Goal: Task Accomplishment & Management: Complete application form

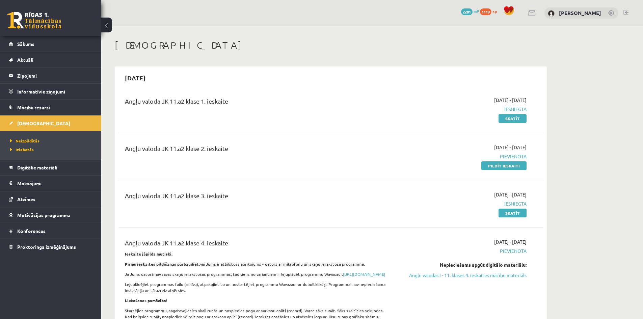
scroll to position [34, 0]
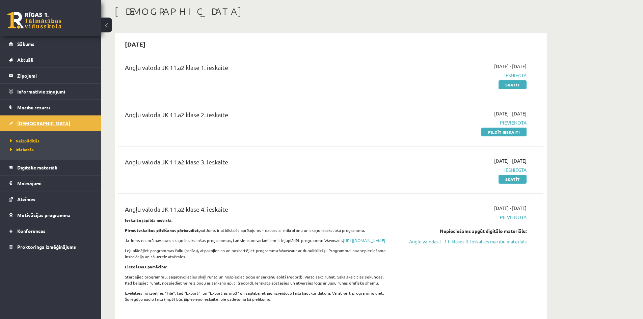
click at [19, 124] on span "[DEMOGRAPHIC_DATA]" at bounding box center [43, 123] width 53 height 6
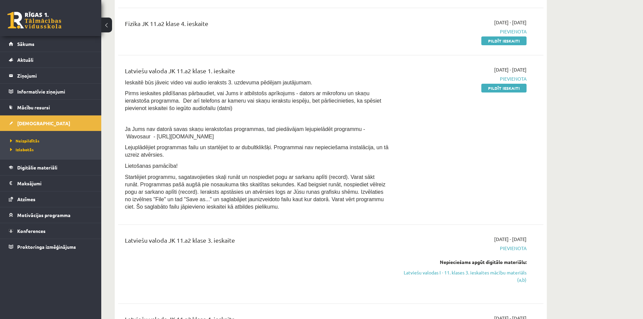
scroll to position [472, 0]
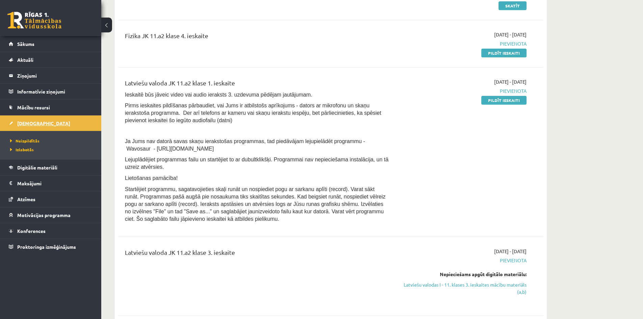
click at [39, 120] on link "[DEMOGRAPHIC_DATA]" at bounding box center [51, 123] width 84 height 16
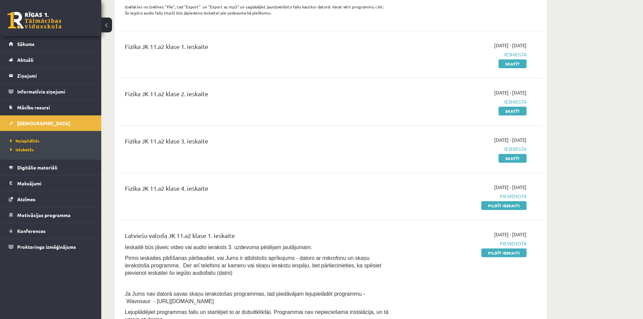
scroll to position [304, 0]
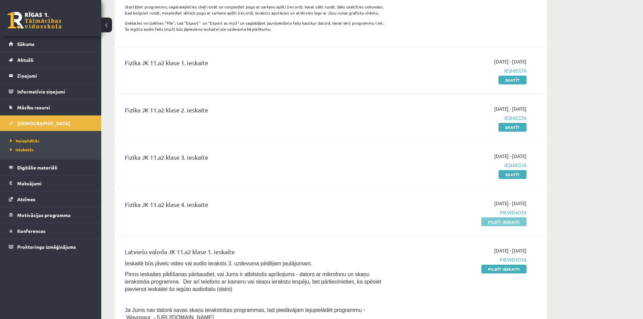
click at [521, 226] on link "Pildīt ieskaiti" at bounding box center [503, 221] width 45 height 9
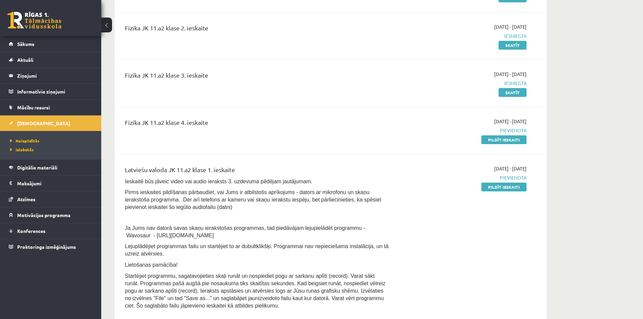
scroll to position [371, 0]
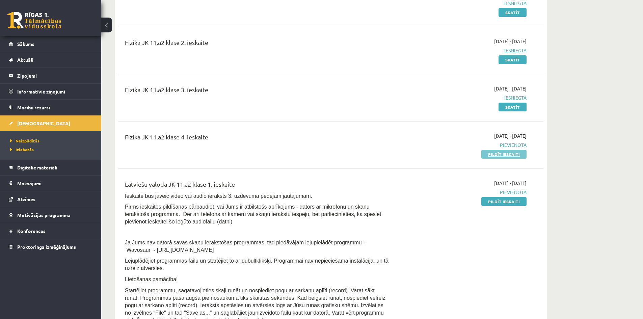
click at [492, 157] on link "Pildīt ieskaiti" at bounding box center [503, 154] width 45 height 9
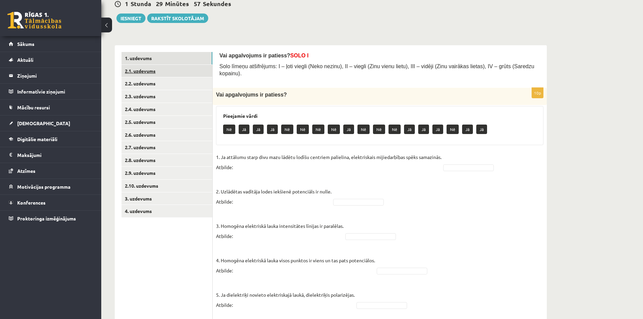
scroll to position [67, 0]
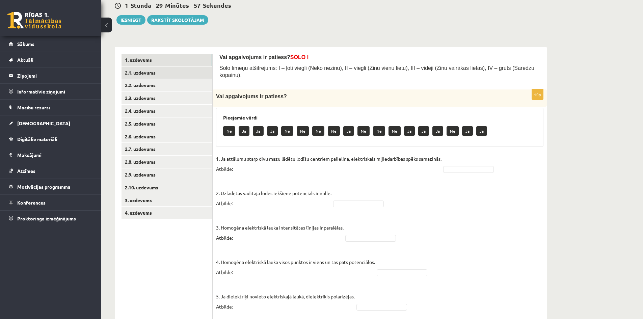
click at [132, 69] on link "2.1. uzdevums" at bounding box center [166, 72] width 91 height 12
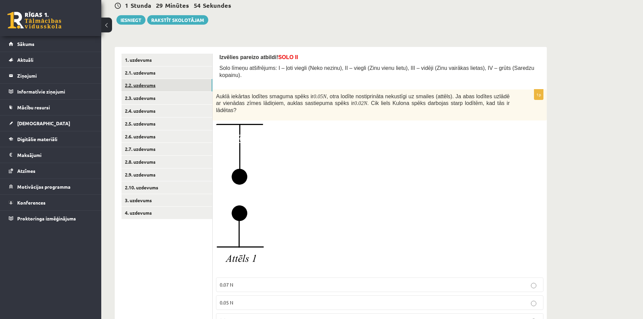
click at [171, 81] on link "2.2. uzdevums" at bounding box center [166, 85] width 91 height 12
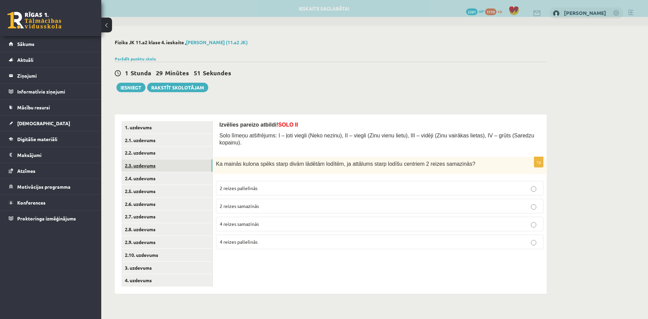
click at [170, 169] on link "2.3. uzdevums" at bounding box center [166, 165] width 91 height 12
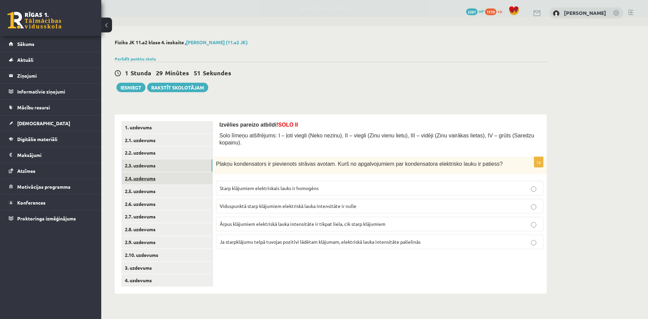
click at [170, 179] on link "2.4. uzdevums" at bounding box center [166, 178] width 91 height 12
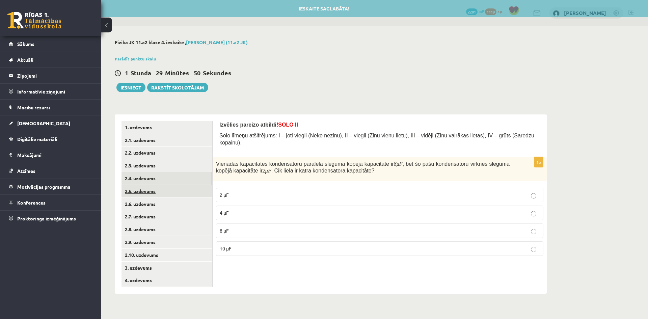
click at [170, 187] on link "2.5. uzdevums" at bounding box center [166, 191] width 91 height 12
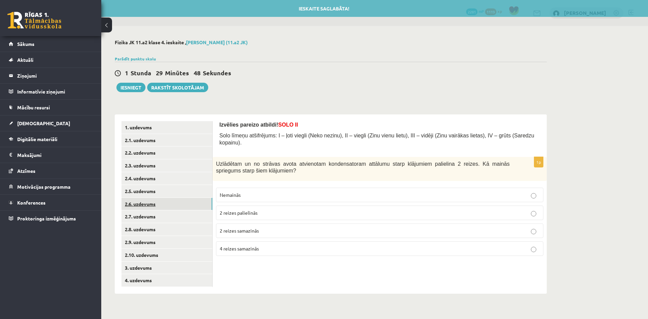
click at [174, 201] on link "2.6. uzdevums" at bounding box center [166, 204] width 91 height 12
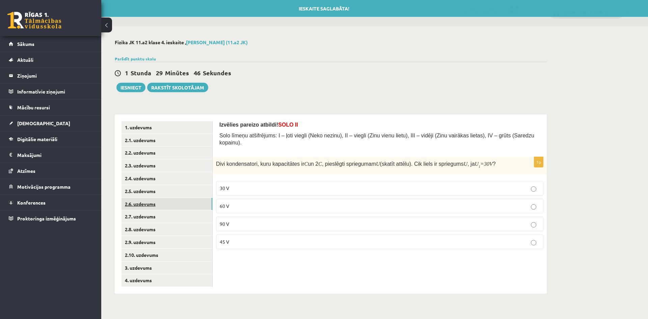
click at [172, 202] on link "2.6. uzdevums" at bounding box center [166, 204] width 91 height 12
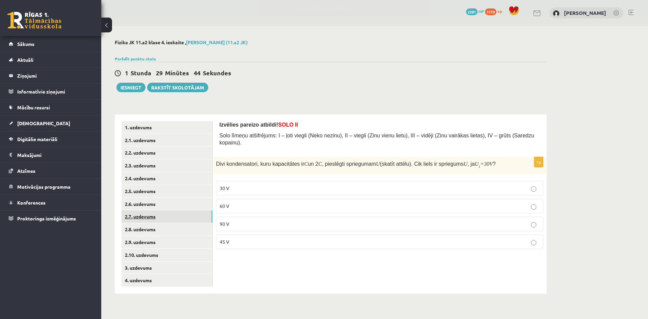
click at [172, 218] on link "2.7. uzdevums" at bounding box center [166, 216] width 91 height 12
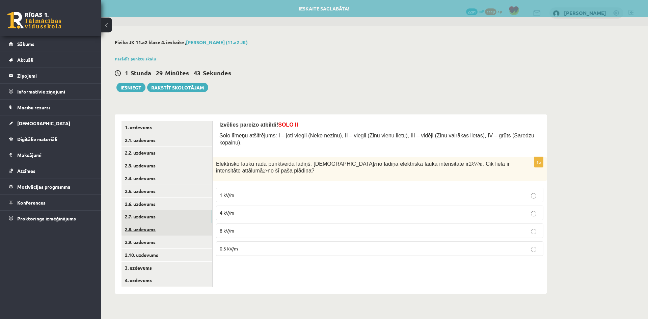
click at [172, 228] on link "2.8. uzdevums" at bounding box center [166, 229] width 91 height 12
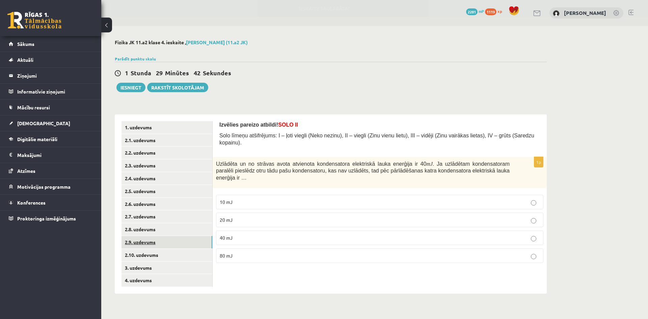
click at [172, 242] on link "2.9. uzdevums" at bounding box center [166, 242] width 91 height 12
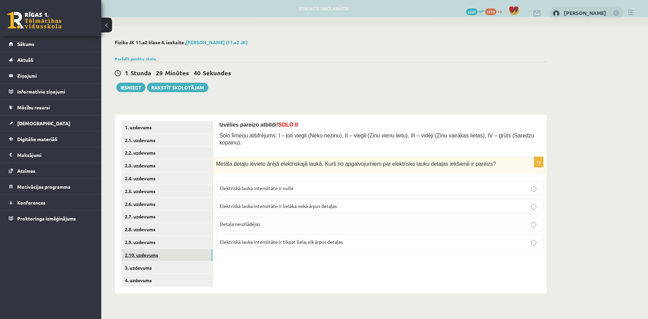
click at [172, 253] on link "2.10. uzdevums" at bounding box center [166, 255] width 91 height 12
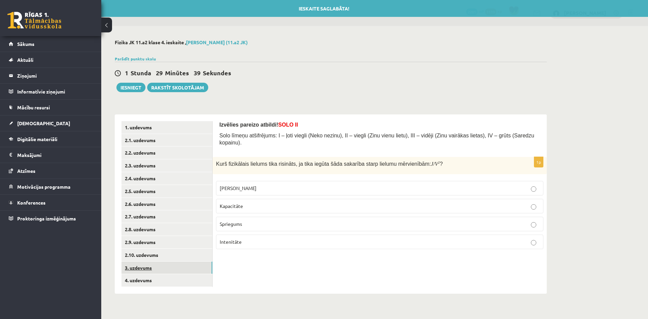
click at [172, 266] on link "3. uzdevums" at bounding box center [166, 268] width 91 height 12
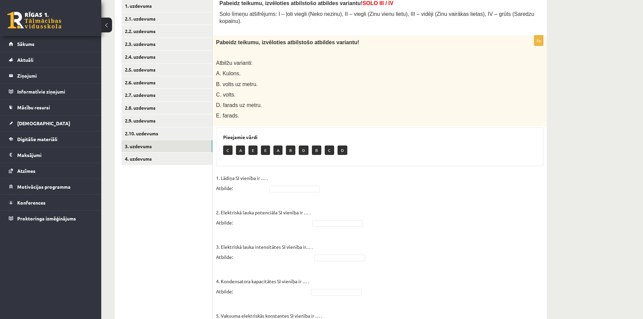
scroll to position [135, 0]
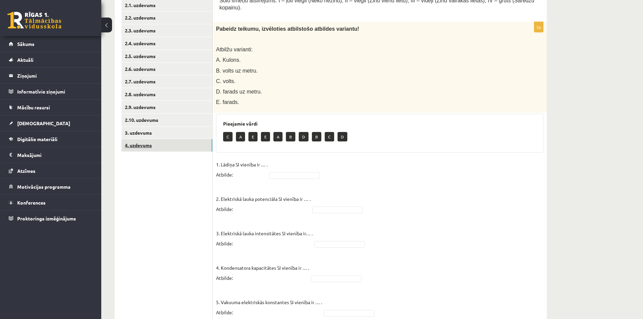
click at [156, 146] on link "4. uzdevums" at bounding box center [166, 145] width 91 height 12
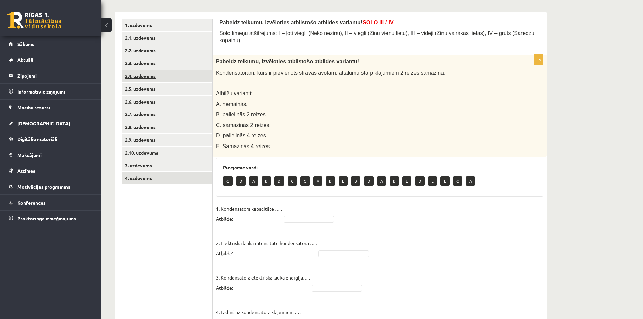
scroll to position [67, 0]
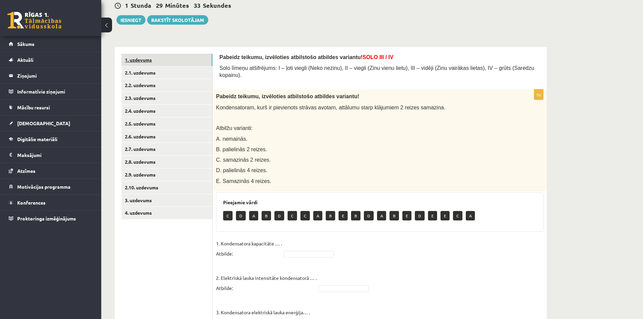
click at [170, 54] on link "1. uzdevums" at bounding box center [166, 60] width 91 height 12
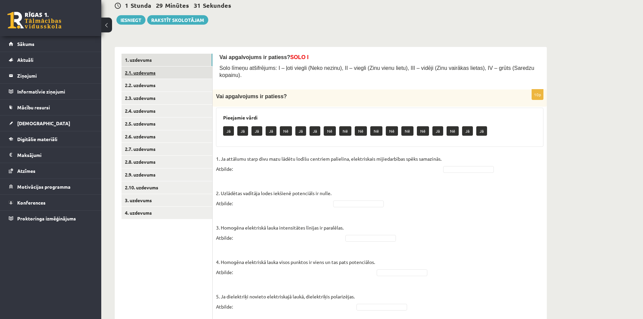
click at [165, 75] on link "2.1. uzdevums" at bounding box center [166, 72] width 91 height 12
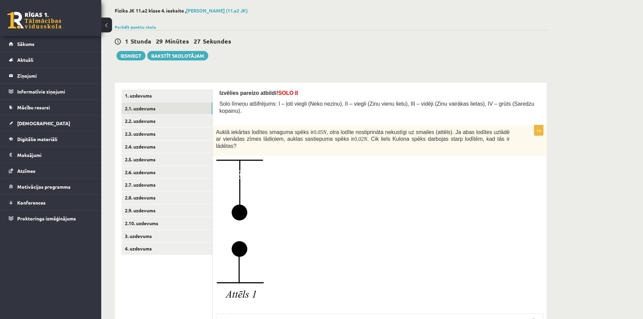
scroll to position [106, 0]
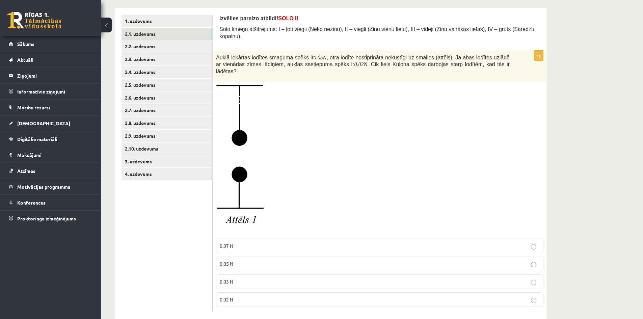
click at [215, 151] on div "1p Auklā iekārtas lodītes smaguma spēks ir 0.05 N , otra lodīte nostiprināta ne…" at bounding box center [380, 182] width 334 height 262
click at [241, 142] on img at bounding box center [241, 160] width 51 height 150
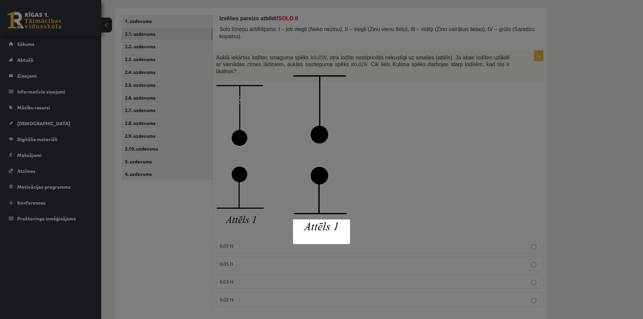
click at [421, 122] on div at bounding box center [321, 159] width 643 height 319
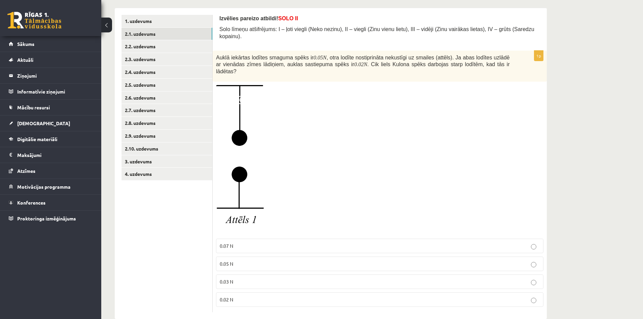
click at [293, 278] on p "0.03 N" at bounding box center [380, 281] width 320 height 7
click at [158, 49] on link "2.2. uzdevums" at bounding box center [166, 46] width 91 height 12
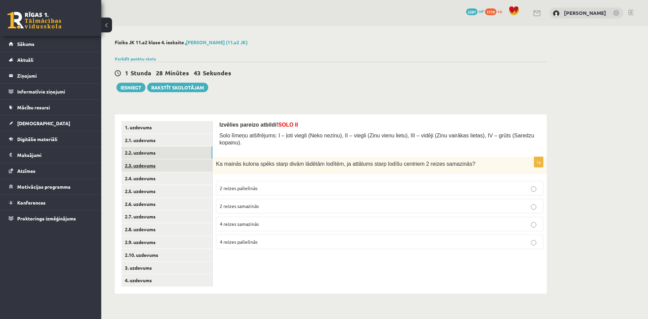
click at [139, 170] on link "2.3. uzdevums" at bounding box center [166, 165] width 91 height 12
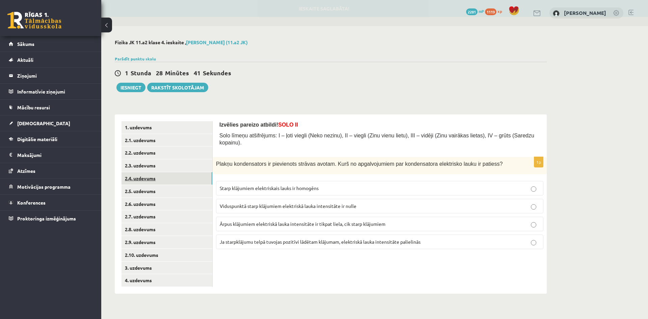
click at [137, 176] on link "2.4. uzdevums" at bounding box center [166, 178] width 91 height 12
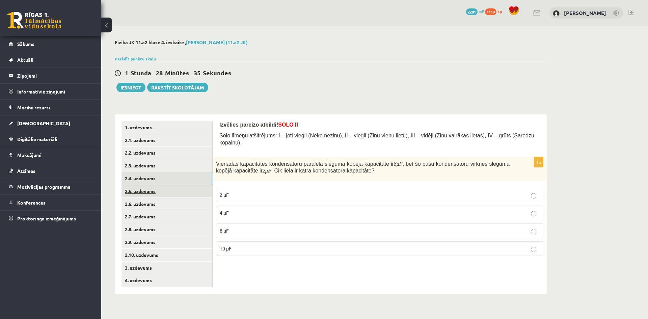
click at [139, 191] on link "2.5. uzdevums" at bounding box center [166, 191] width 91 height 12
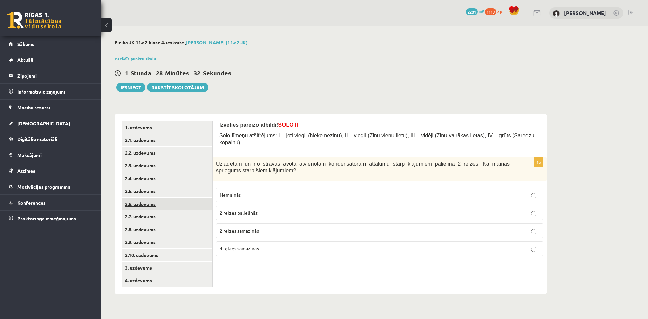
click at [144, 207] on link "2.6. uzdevums" at bounding box center [166, 204] width 91 height 12
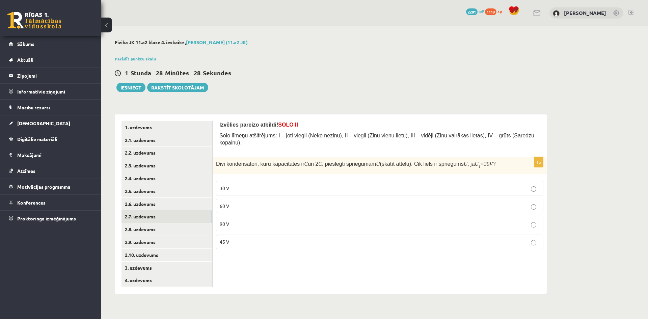
click at [145, 216] on link "2.7. uzdevums" at bounding box center [166, 216] width 91 height 12
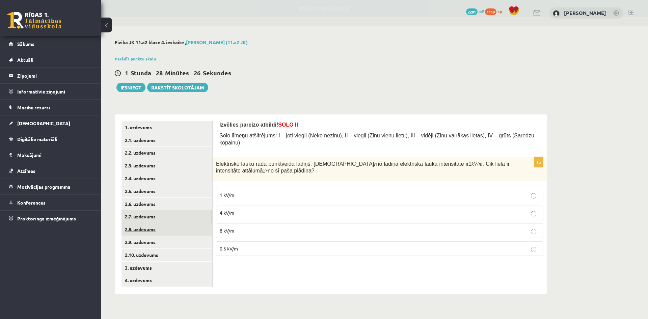
click at [145, 227] on link "2.8. uzdevums" at bounding box center [166, 229] width 91 height 12
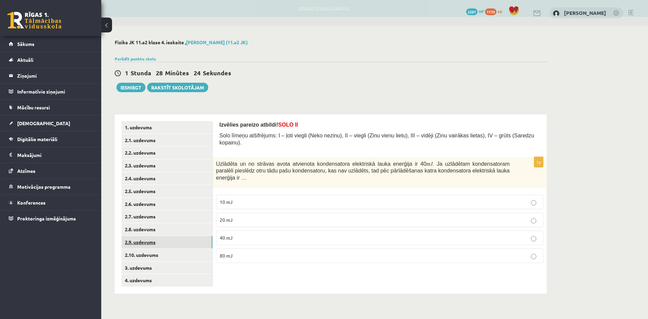
click at [147, 241] on link "2.9. uzdevums" at bounding box center [166, 242] width 91 height 12
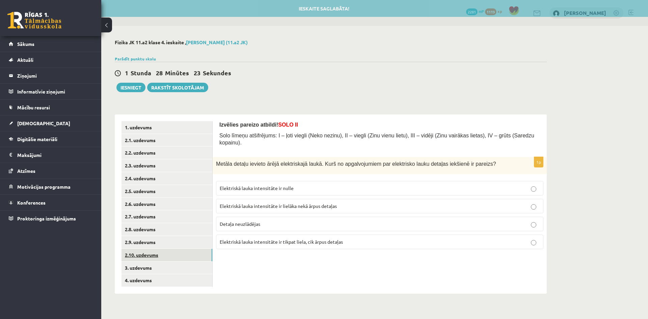
click at [147, 255] on link "2.10. uzdevums" at bounding box center [166, 255] width 91 height 12
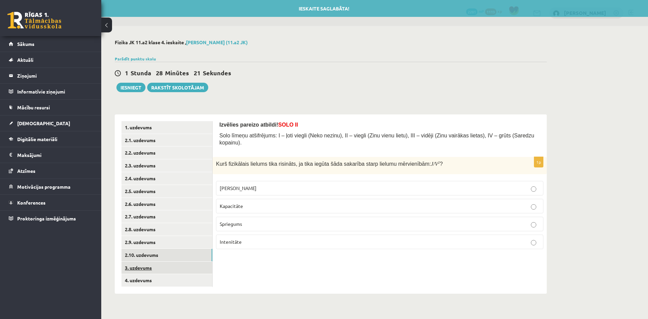
click at [150, 266] on link "3. uzdevums" at bounding box center [166, 268] width 91 height 12
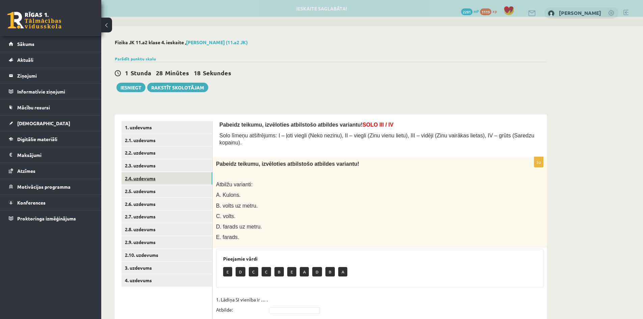
click at [169, 178] on link "2.4. uzdevums" at bounding box center [166, 178] width 91 height 12
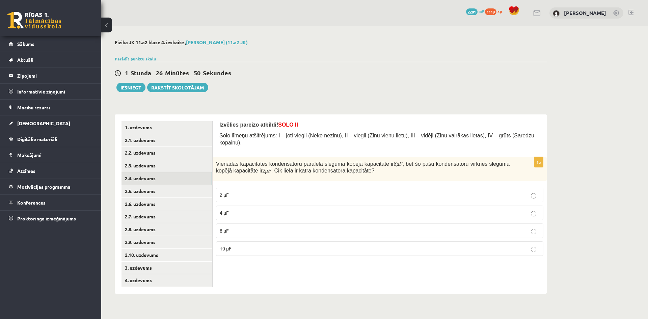
click at [294, 199] on fieldset "2 μF 4 μF 8 μF 10 μF" at bounding box center [379, 221] width 327 height 74
click at [295, 209] on p "4 μF" at bounding box center [380, 212] width 320 height 7
click at [166, 128] on link "1. uzdevums" at bounding box center [166, 127] width 91 height 12
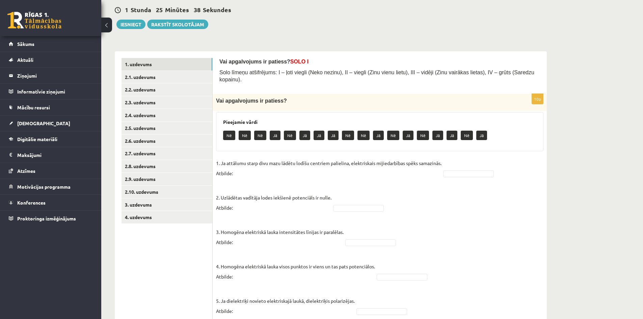
scroll to position [47, 0]
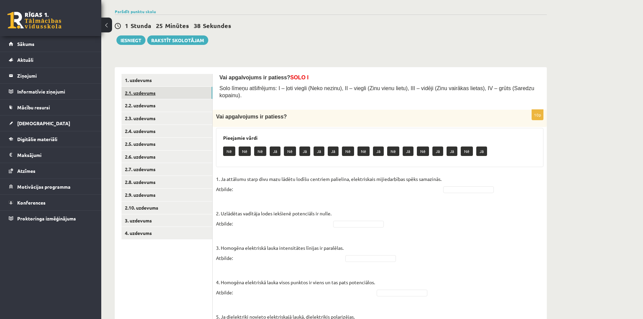
click at [186, 96] on link "2.1. uzdevums" at bounding box center [166, 93] width 91 height 12
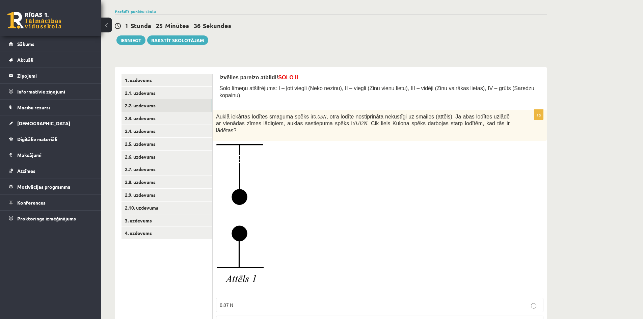
click at [185, 104] on link "2.2. uzdevums" at bounding box center [166, 105] width 91 height 12
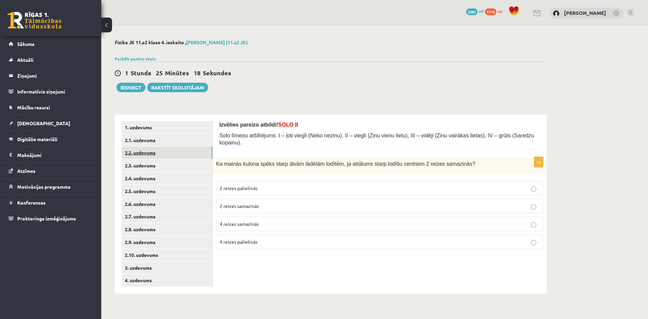
click at [182, 158] on link "2.2. uzdevums" at bounding box center [166, 152] width 91 height 12
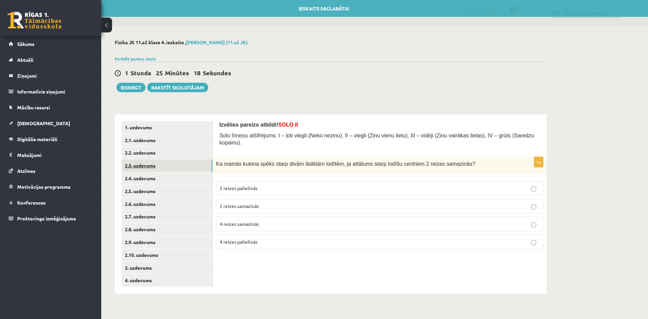
click at [182, 168] on link "2.3. uzdevums" at bounding box center [166, 165] width 91 height 12
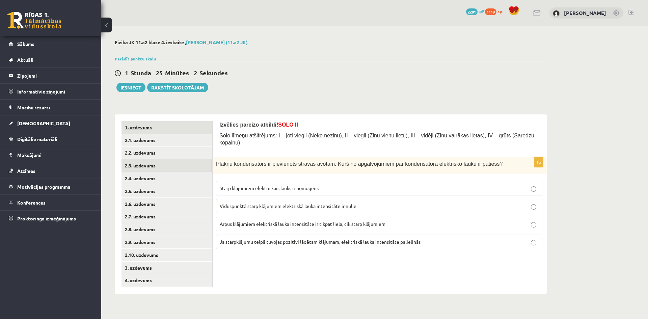
click at [191, 127] on link "1. uzdevums" at bounding box center [166, 127] width 91 height 12
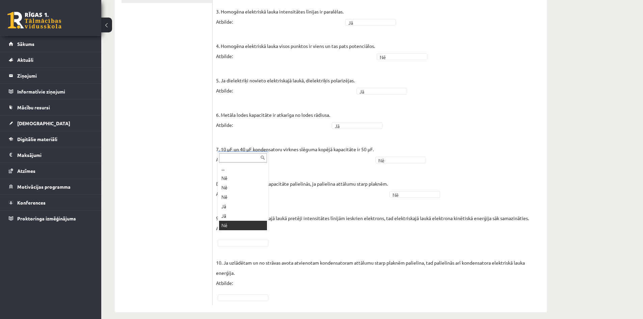
scroll to position [8, 0]
click at [247, 285] on fieldset "1. Ja attālumu starp divu mazu lādētu lodīšu centriem palielina, elektriskais m…" at bounding box center [379, 120] width 327 height 364
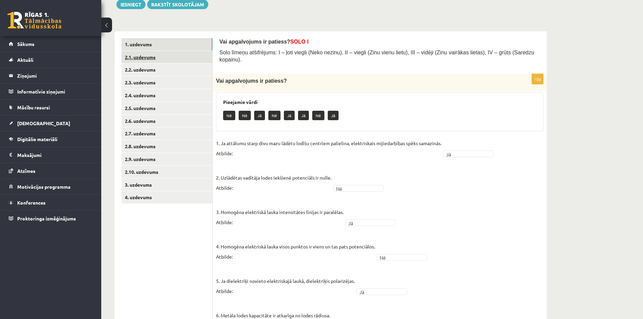
scroll to position [81, 0]
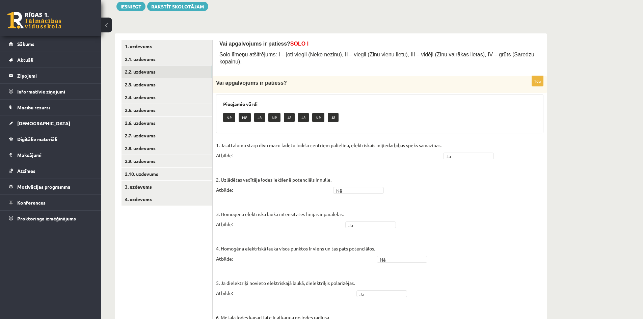
click at [136, 70] on link "2.2. uzdevums" at bounding box center [166, 71] width 91 height 12
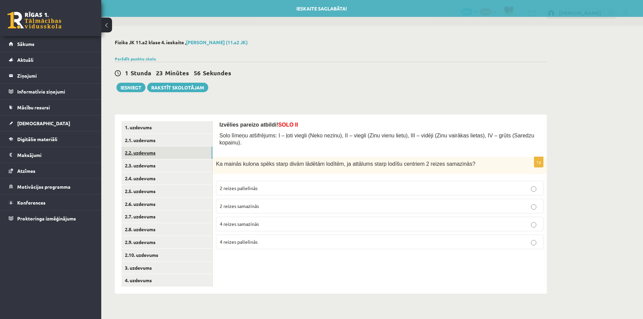
scroll to position [0, 0]
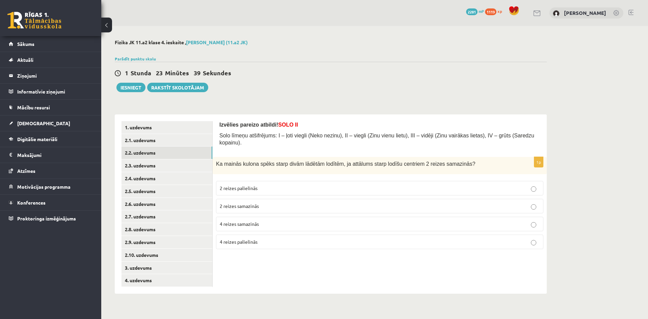
click at [254, 221] on span "4 reizes samazinās" at bounding box center [239, 224] width 39 height 6
click at [251, 241] on label "4 reizes palielinās" at bounding box center [379, 242] width 327 height 15
click at [181, 167] on link "2.3. uzdevums" at bounding box center [166, 165] width 91 height 12
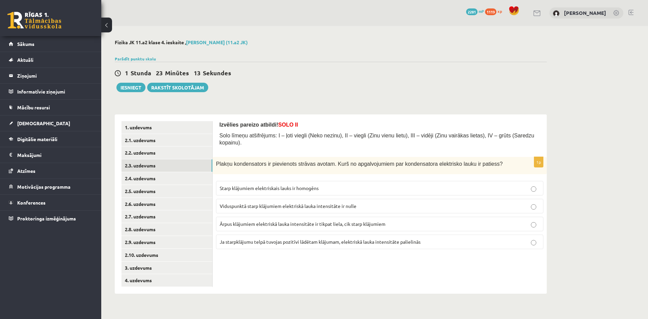
click at [249, 185] on span "Starp klājumiem elektriskais lauks ir homogēns" at bounding box center [269, 188] width 99 height 6
click at [190, 181] on link "2.4. uzdevums" at bounding box center [166, 178] width 91 height 12
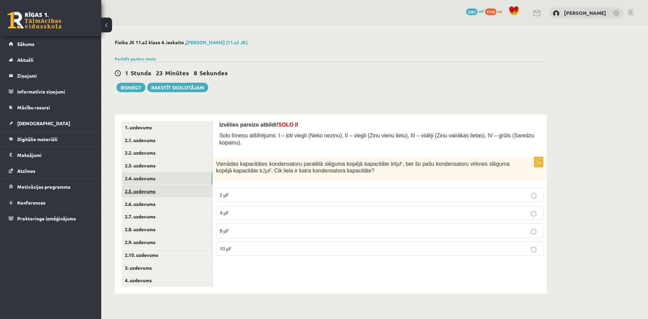
click at [192, 193] on link "2.5. uzdevums" at bounding box center [166, 191] width 91 height 12
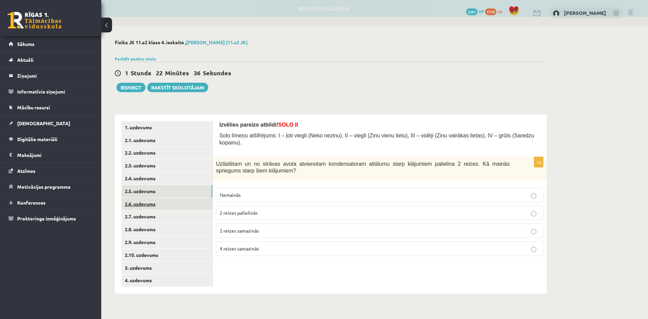
click at [173, 207] on link "2.6. uzdevums" at bounding box center [166, 204] width 91 height 12
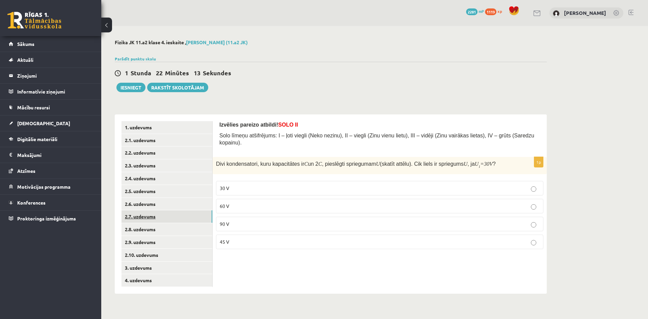
click at [182, 218] on link "2.7. uzdevums" at bounding box center [166, 216] width 91 height 12
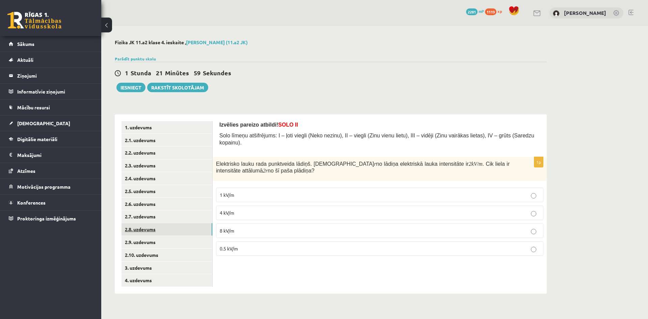
click at [177, 228] on link "2.8. uzdevums" at bounding box center [166, 229] width 91 height 12
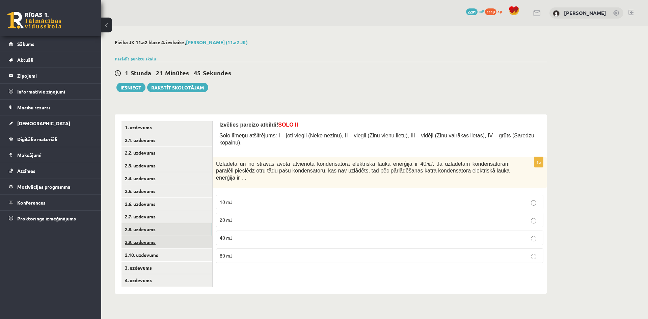
click at [171, 246] on link "2.9. uzdevums" at bounding box center [166, 242] width 91 height 12
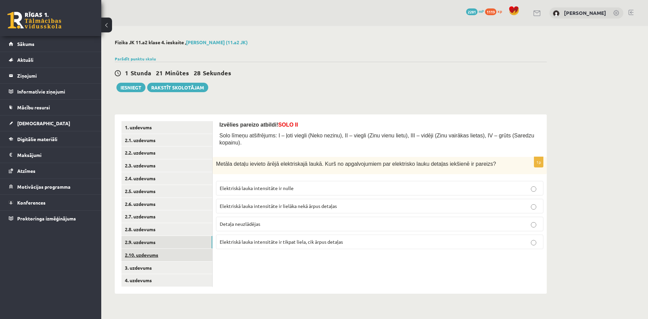
click at [168, 251] on link "2.10. uzdevums" at bounding box center [166, 255] width 91 height 12
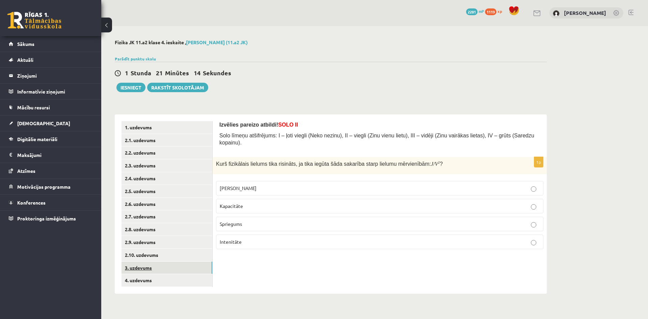
click at [175, 265] on link "3. uzdevums" at bounding box center [166, 268] width 91 height 12
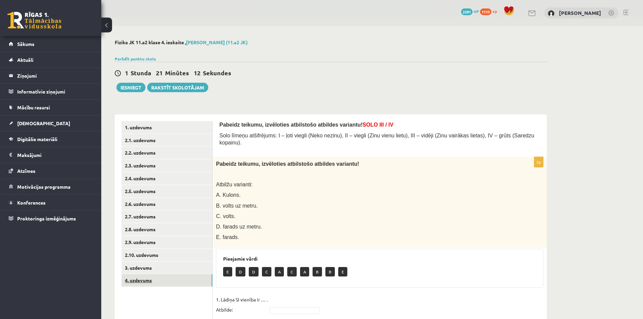
click at [175, 284] on link "4. uzdevums" at bounding box center [166, 280] width 91 height 12
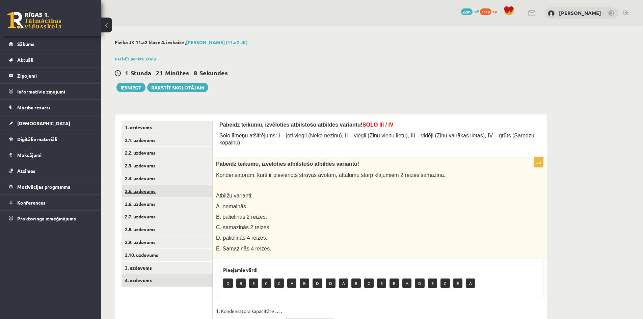
click at [200, 193] on link "2.5. uzdevums" at bounding box center [166, 191] width 91 height 12
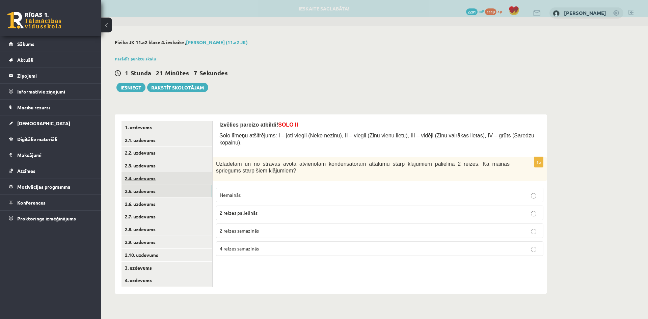
click at [193, 183] on link "2.4. uzdevums" at bounding box center [166, 178] width 91 height 12
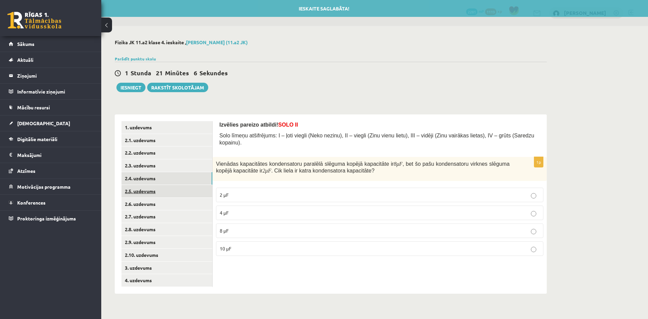
click at [193, 190] on link "2.5. uzdevums" at bounding box center [166, 191] width 91 height 12
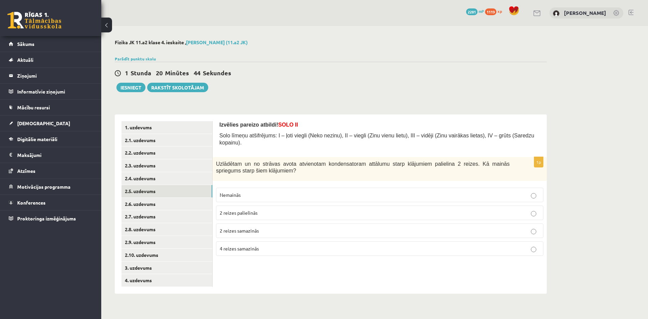
click at [273, 209] on p "2 reizes palielinās" at bounding box center [380, 212] width 320 height 7
click at [184, 202] on link "2.6. uzdevums" at bounding box center [166, 204] width 91 height 12
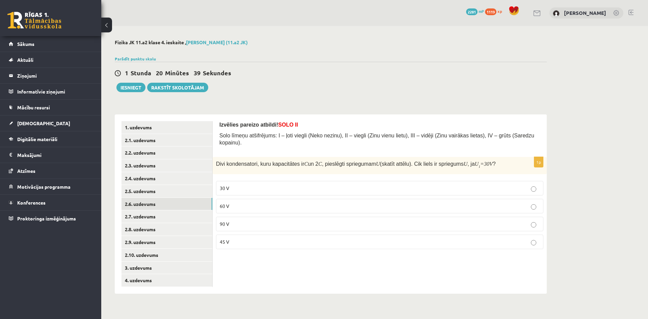
click at [240, 238] on p "45 V" at bounding box center [380, 241] width 320 height 7
click at [150, 212] on link "2.7. uzdevums" at bounding box center [166, 216] width 91 height 12
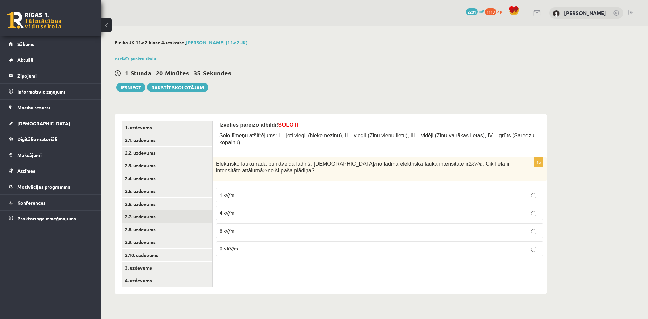
click at [258, 245] on p "0.5 kV/m" at bounding box center [380, 248] width 320 height 7
click at [198, 232] on link "2.8. uzdevums" at bounding box center [166, 229] width 91 height 12
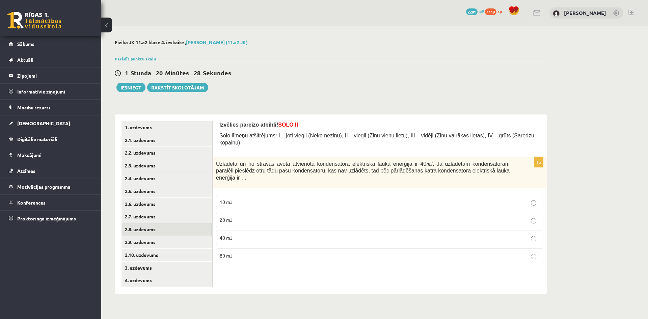
click at [235, 198] on p "10 mJ" at bounding box center [380, 201] width 320 height 7
click at [170, 245] on link "2.9. uzdevums" at bounding box center [166, 242] width 91 height 12
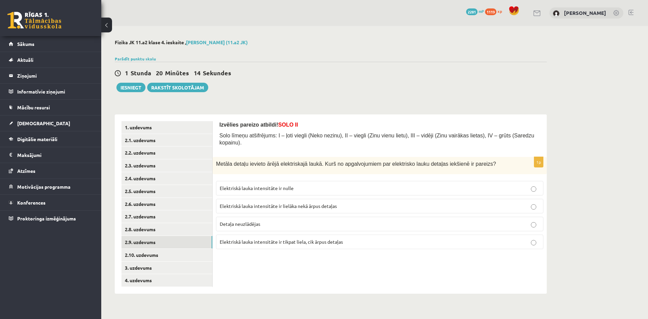
click at [269, 185] on span "Elektriskā lauka intensitāte ir nulle" at bounding box center [257, 188] width 74 height 6
click at [196, 255] on link "2.10. uzdevums" at bounding box center [166, 255] width 91 height 12
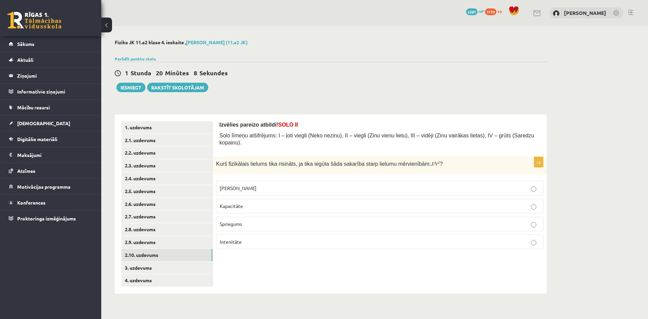
click at [249, 185] on p "Lādiņš" at bounding box center [380, 188] width 320 height 7
click at [196, 265] on link "3. uzdevums" at bounding box center [166, 268] width 91 height 12
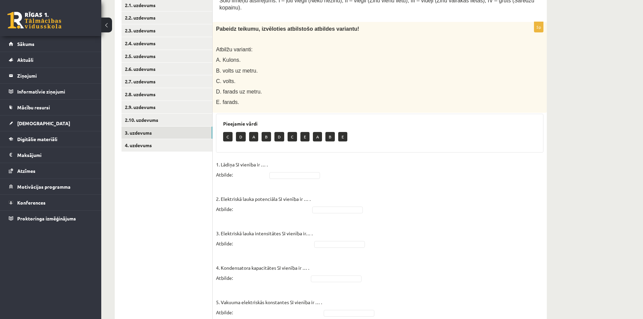
scroll to position [142, 0]
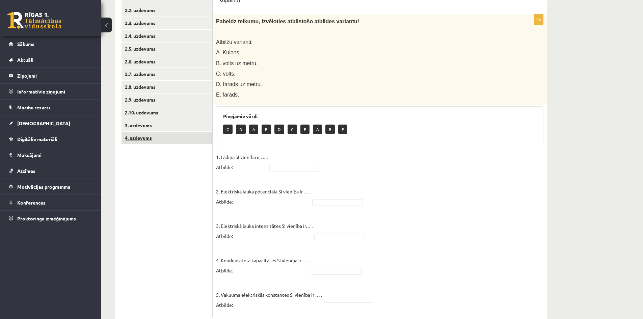
click at [137, 142] on link "4. uzdevums" at bounding box center [166, 138] width 91 height 12
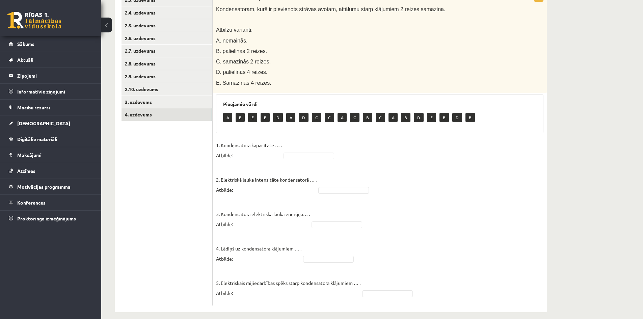
scroll to position [132, 0]
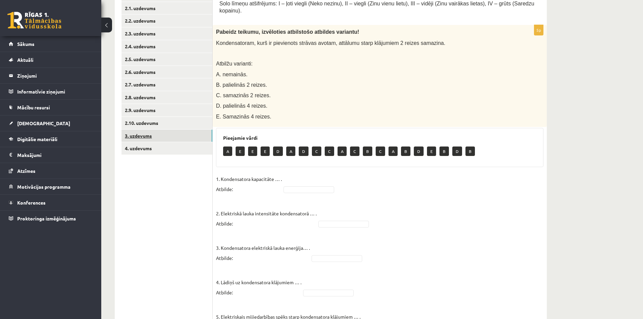
click at [139, 136] on link "3. uzdevums" at bounding box center [166, 136] width 91 height 12
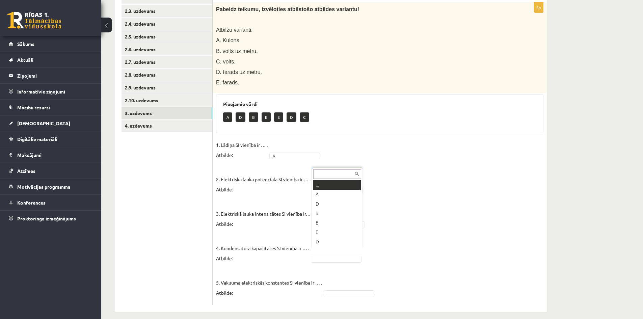
scroll to position [8, 0]
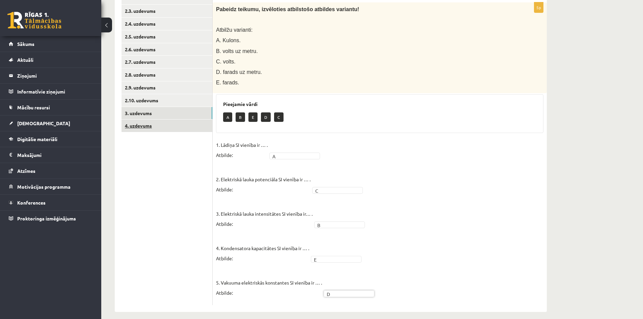
click at [180, 124] on link "4. uzdevums" at bounding box center [166, 125] width 91 height 12
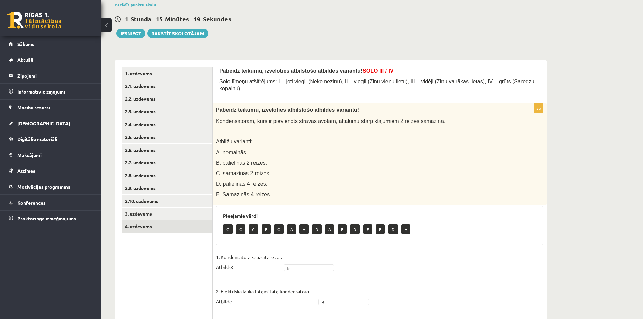
scroll to position [53, 0]
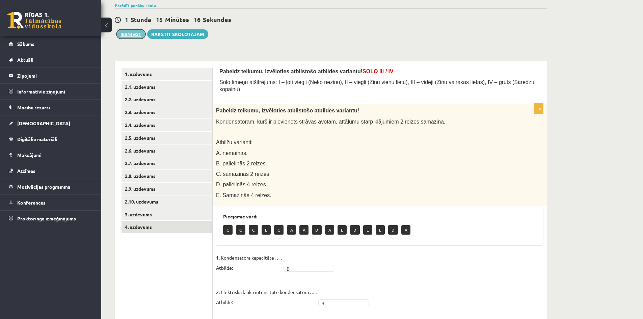
click at [131, 32] on button "Iesniegt" at bounding box center [130, 33] width 29 height 9
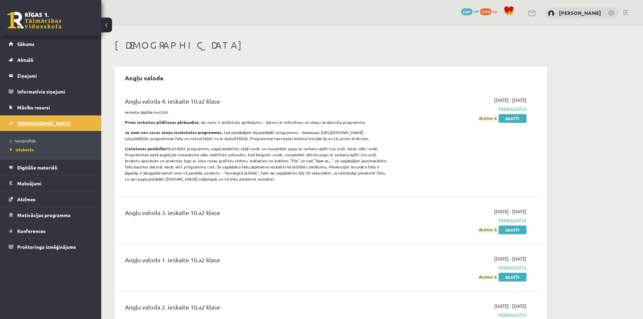
click at [45, 116] on link "[DEMOGRAPHIC_DATA]" at bounding box center [51, 123] width 84 height 16
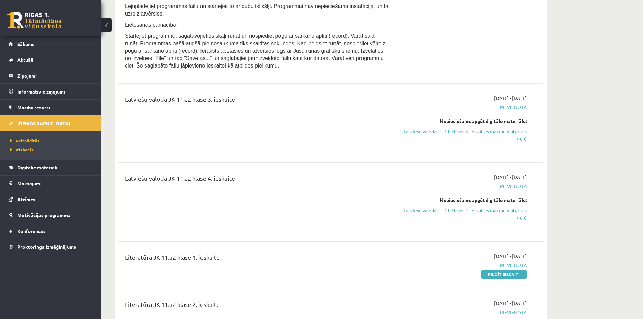
scroll to position [641, 0]
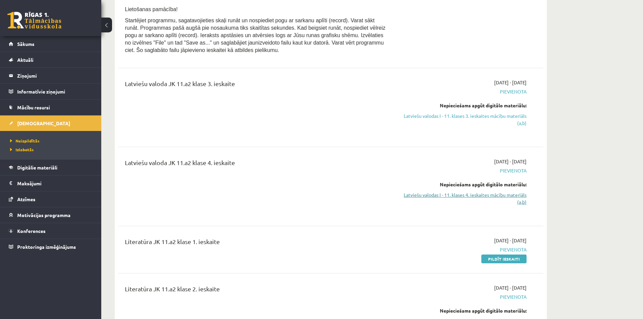
click at [465, 202] on link "Latviešu valodas I - 11. klases 4. ieskaites mācību materiāls (a,b)" at bounding box center [462, 198] width 127 height 14
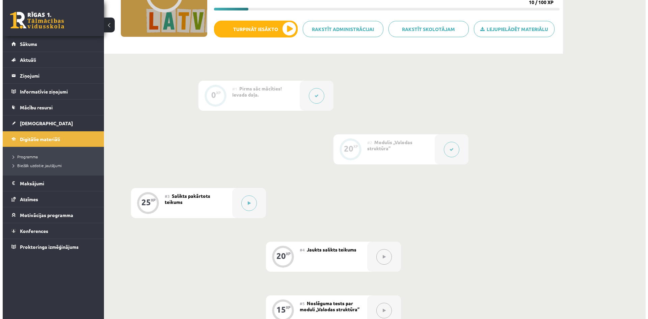
scroll to position [135, 0]
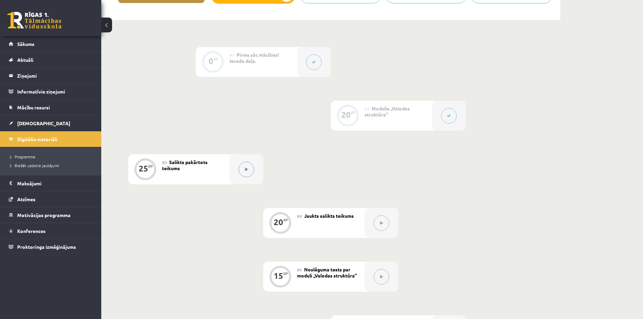
click at [245, 164] on button at bounding box center [247, 170] width 16 height 16
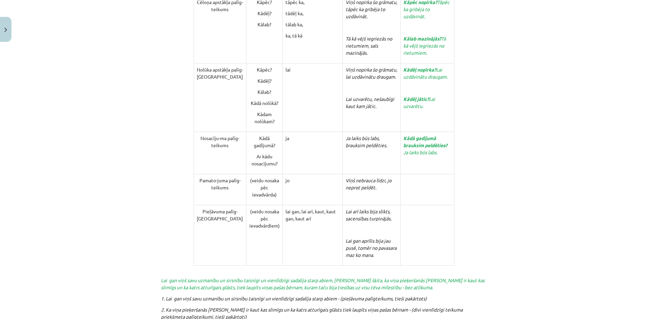
scroll to position [1538, 0]
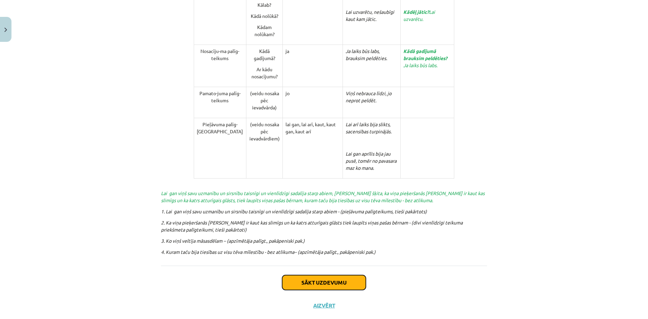
click at [342, 275] on button "Sākt uzdevumu" at bounding box center [324, 282] width 84 height 15
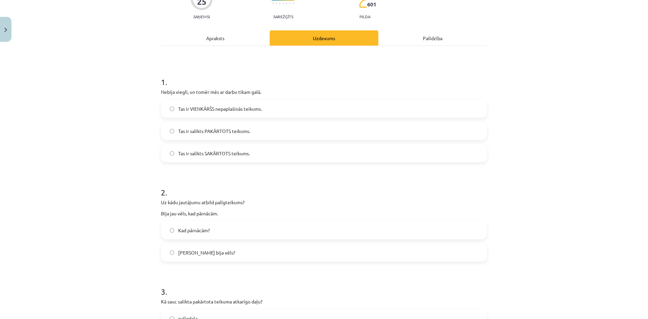
scroll to position [47, 0]
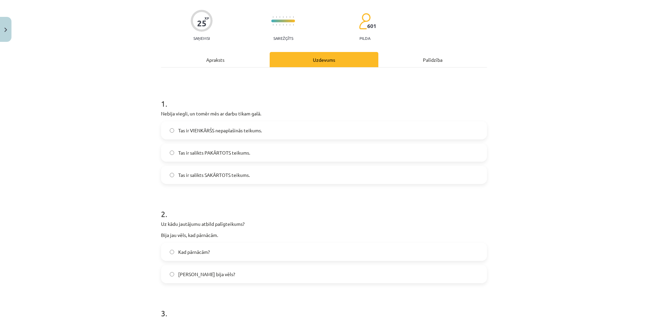
click at [308, 176] on label "Tas ir salikts SAKĀRTOTS teikums." at bounding box center [324, 174] width 325 height 17
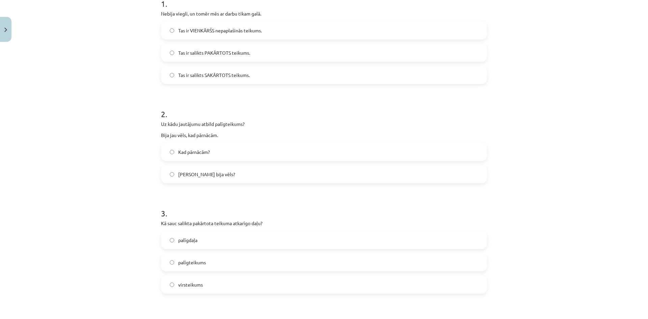
scroll to position [148, 0]
click at [271, 170] on label "Kad bija vēls?" at bounding box center [324, 172] width 325 height 17
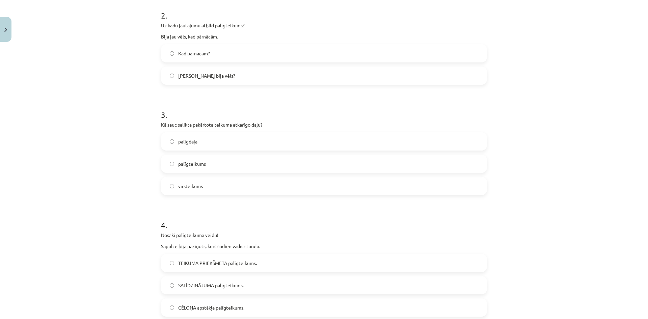
scroll to position [283, 0]
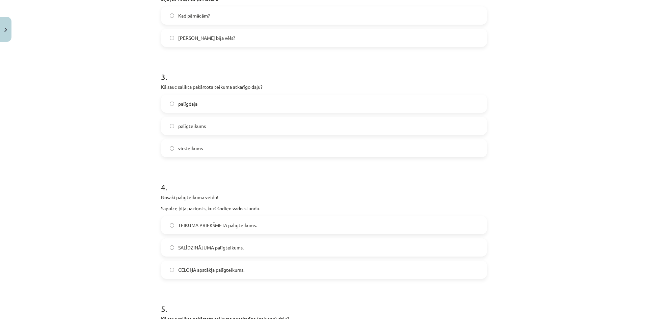
click at [253, 124] on label "palīgteikums" at bounding box center [324, 125] width 325 height 17
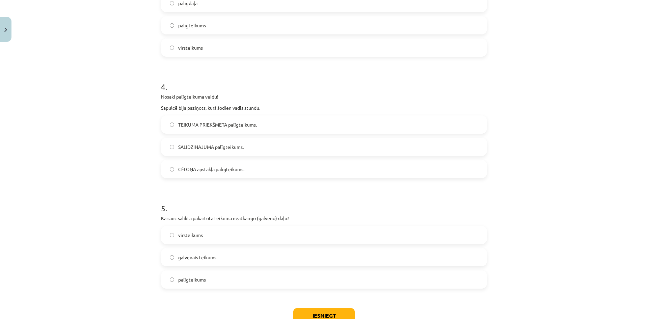
scroll to position [385, 0]
click at [251, 124] on span "TEIKUMA PRIEKŠMETA palīgteikums." at bounding box center [217, 123] width 79 height 7
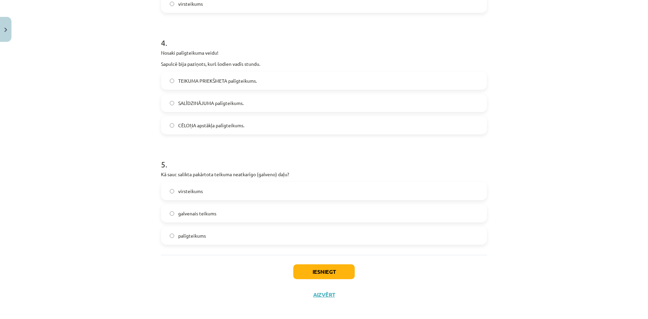
scroll to position [432, 0]
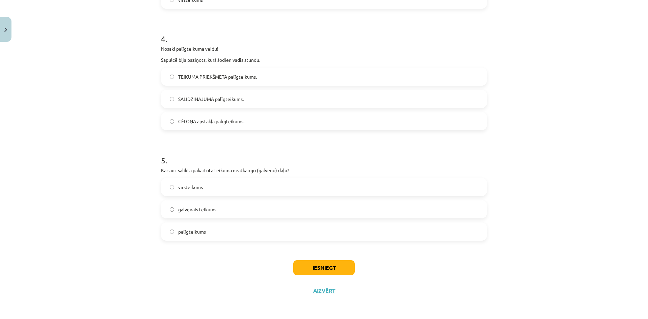
click at [252, 212] on label "galvenais teikums" at bounding box center [324, 209] width 325 height 17
click at [334, 274] on button "Iesniegt" at bounding box center [323, 267] width 61 height 15
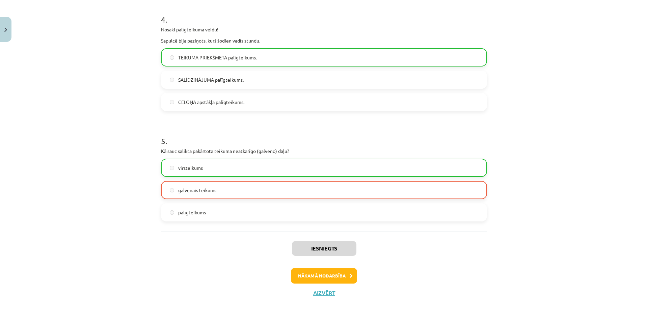
scroll to position [454, 0]
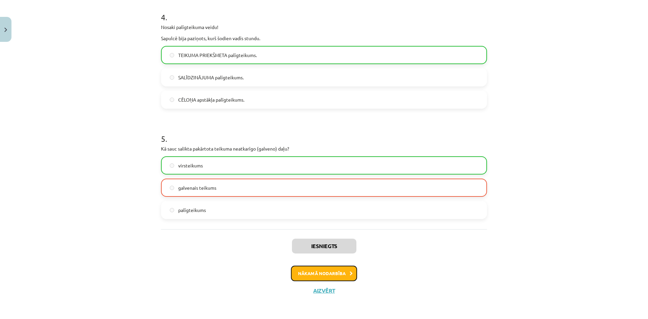
click at [319, 275] on button "Nākamā nodarbība" at bounding box center [324, 274] width 66 height 16
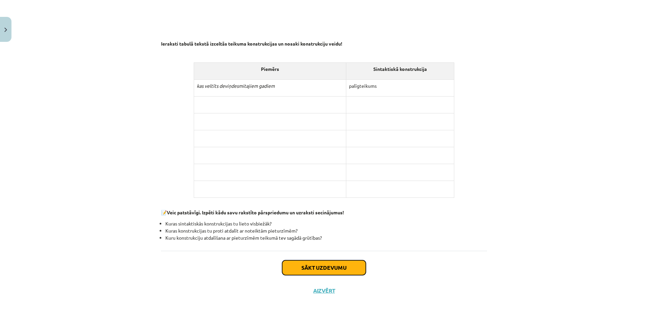
click at [348, 263] on button "Sākt uzdevumu" at bounding box center [324, 267] width 84 height 15
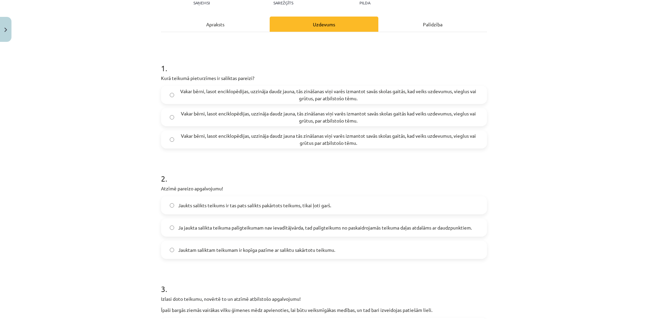
scroll to position [74, 0]
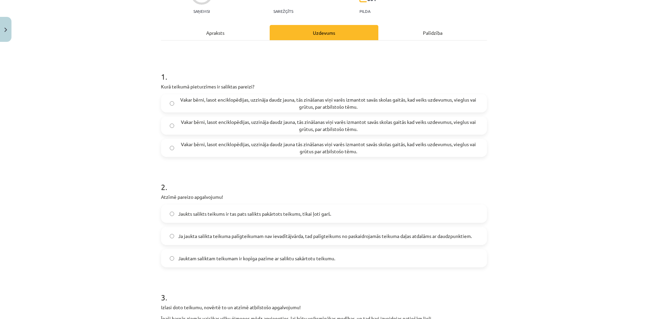
click at [401, 103] on span "Vakar bērni, lasot enciklopēdijas, uzzināja daudz jauna, tās zināšanas viņi var…" at bounding box center [328, 103] width 300 height 14
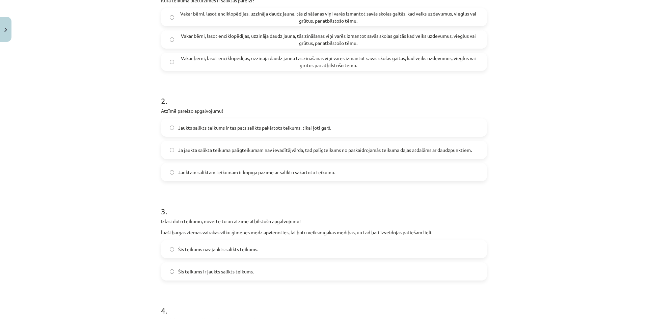
scroll to position [175, 0]
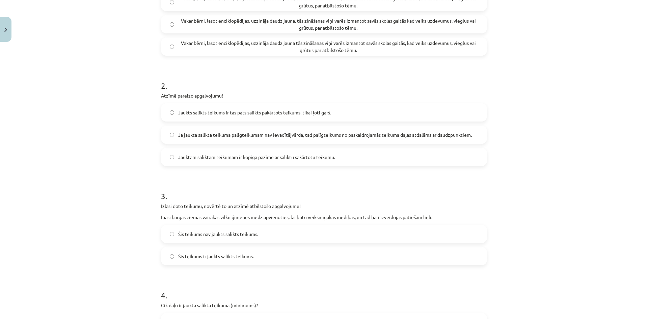
click at [316, 161] on label "Jauktam saliktam teikumam ir kopīga pazīme ar saliktu sakārtotu teikumu." at bounding box center [324, 156] width 325 height 17
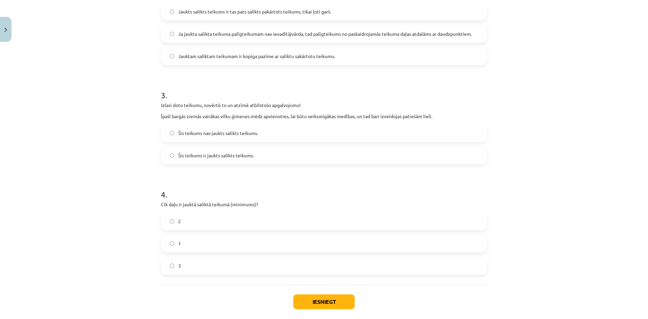
scroll to position [277, 0]
click at [253, 156] on label "Šis teikums ir jaukts salikts teikums." at bounding box center [324, 154] width 325 height 17
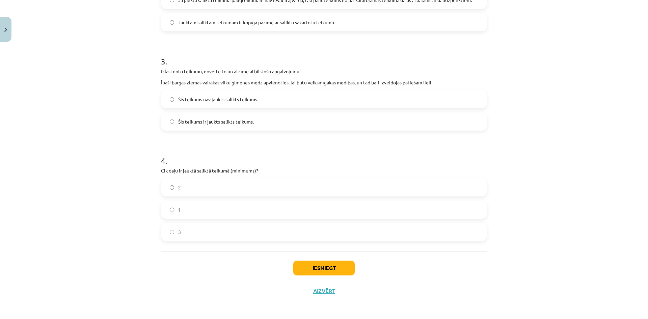
scroll to position [310, 0]
click at [218, 229] on label "3" at bounding box center [324, 231] width 325 height 17
click at [318, 263] on button "Iesniegt" at bounding box center [323, 267] width 61 height 15
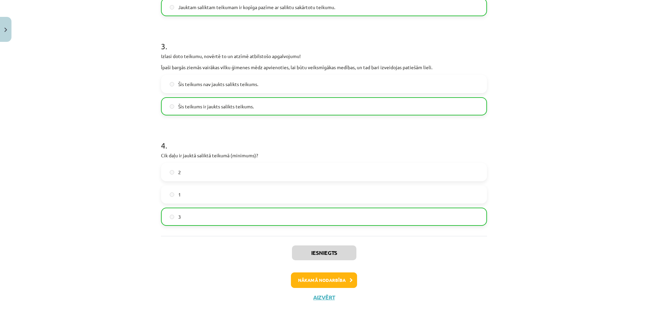
scroll to position [332, 0]
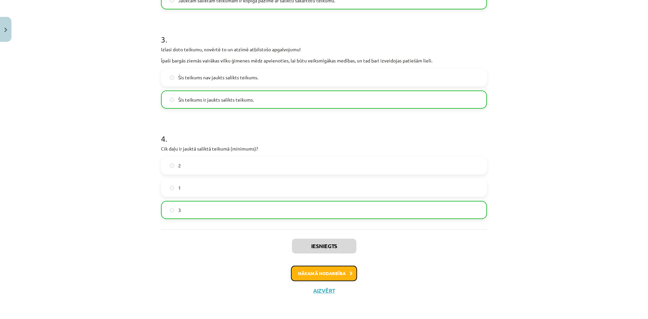
click at [332, 275] on button "Nākamā nodarbība" at bounding box center [324, 274] width 66 height 16
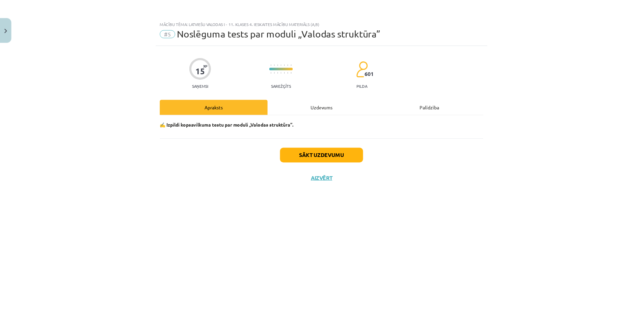
scroll to position [0, 0]
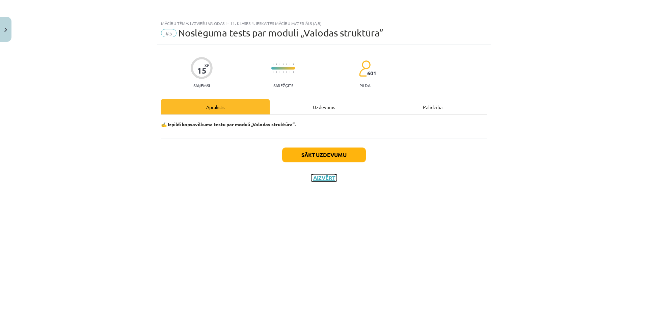
click at [319, 175] on button "Aizvērt" at bounding box center [324, 177] width 26 height 7
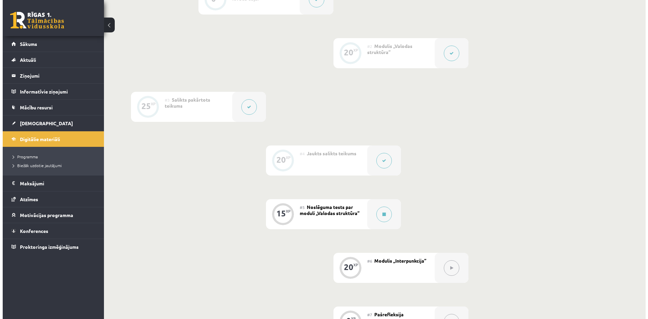
scroll to position [270, 0]
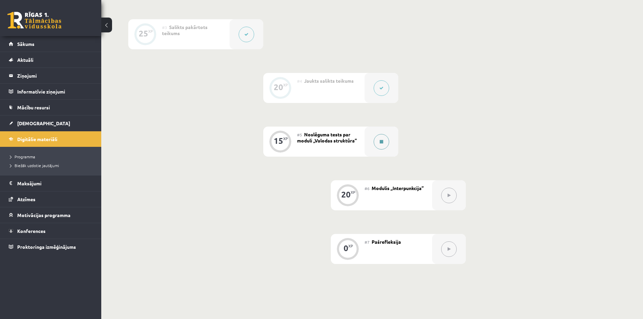
click at [390, 137] on div at bounding box center [381, 142] width 34 height 30
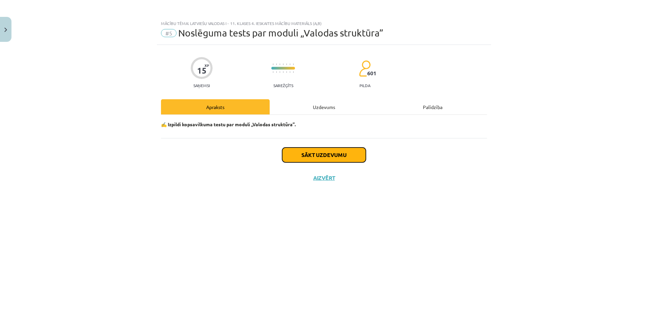
click at [344, 156] on button "Sākt uzdevumu" at bounding box center [324, 154] width 84 height 15
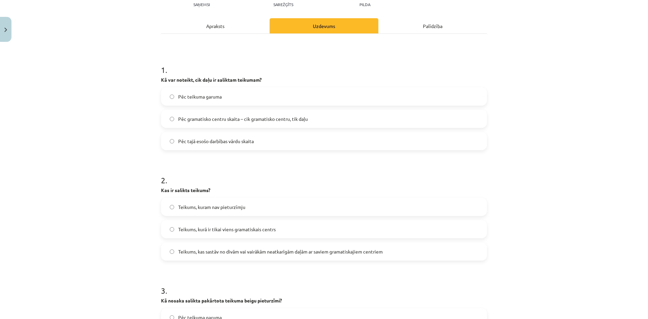
scroll to position [80, 0]
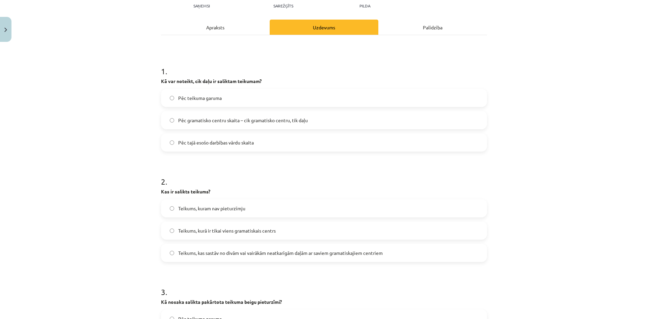
click at [262, 119] on span "Pēc gramatisko centru skaita – cik gramatisko centru, tik daļu" at bounding box center [243, 120] width 130 height 7
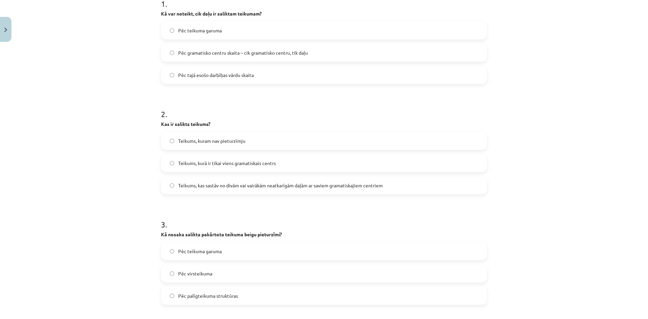
click at [267, 185] on span "Teikums, kas sastāv no divām vai vairākām neatkarīgām daļām ar saviem gramatisk…" at bounding box center [280, 185] width 204 height 7
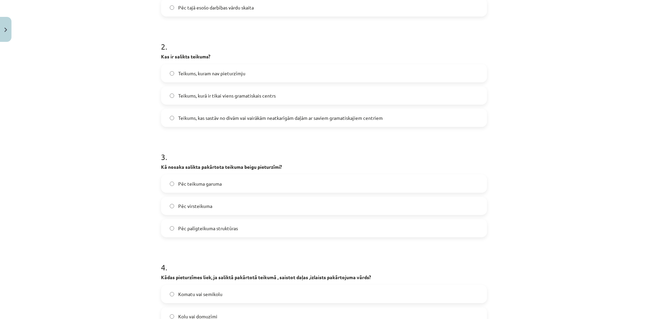
scroll to position [248, 0]
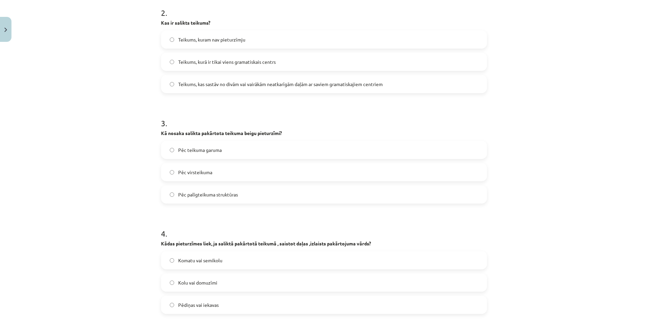
click at [263, 192] on label "Pēc palīgteikuma struktūras" at bounding box center [324, 194] width 325 height 17
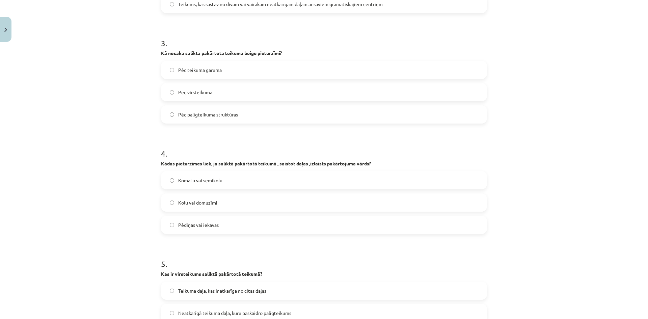
scroll to position [350, 0]
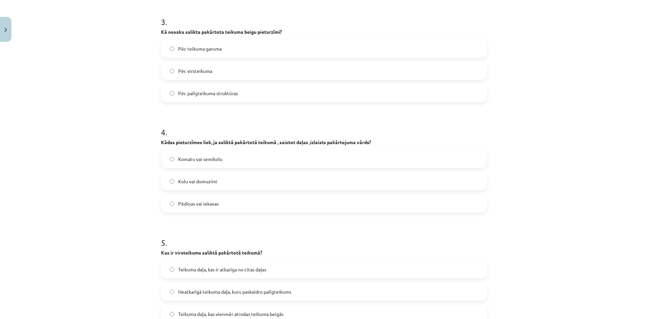
click at [256, 181] on label "Kolu vai domuzīmi" at bounding box center [324, 181] width 325 height 17
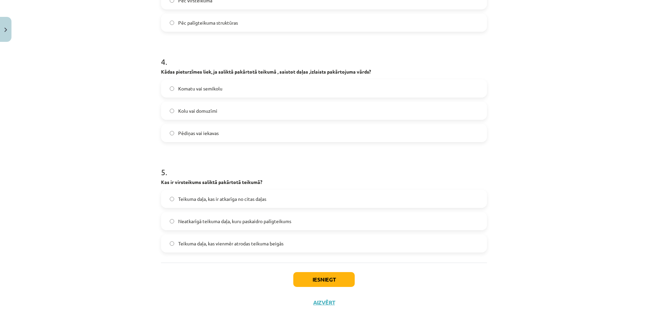
scroll to position [432, 0]
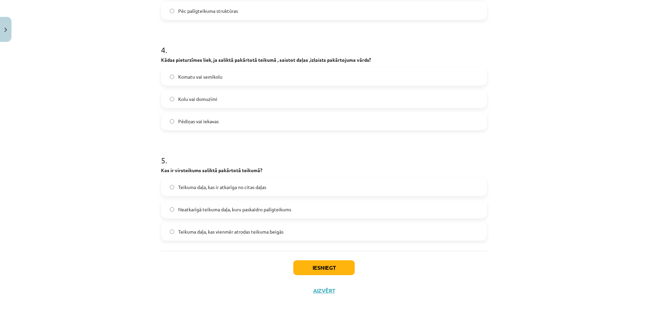
click at [236, 206] on span "Neatkarīgā teikuma daļa, kuru paskaidro palīgteikums" at bounding box center [234, 209] width 113 height 7
click at [299, 263] on button "Iesniegt" at bounding box center [323, 267] width 61 height 15
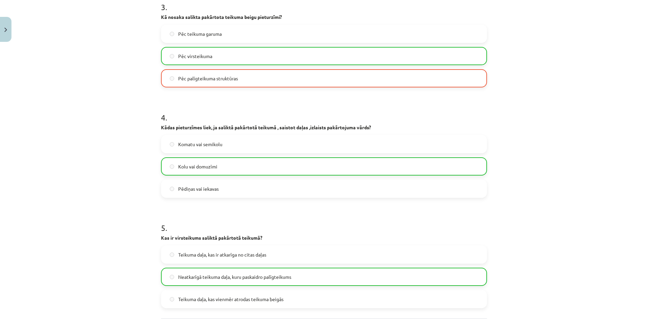
scroll to position [454, 0]
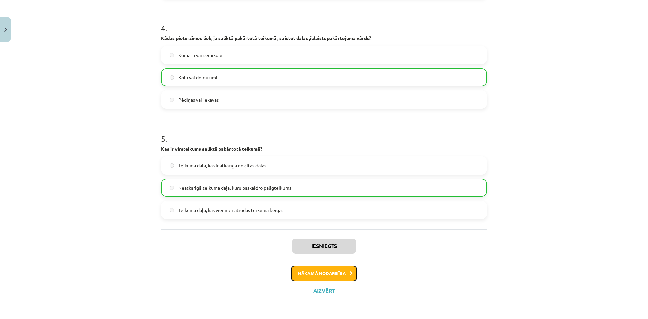
click at [306, 278] on button "Nākamā nodarbība" at bounding box center [324, 274] width 66 height 16
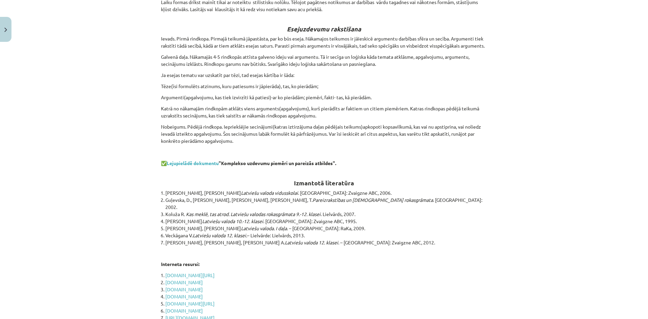
scroll to position [2107, 0]
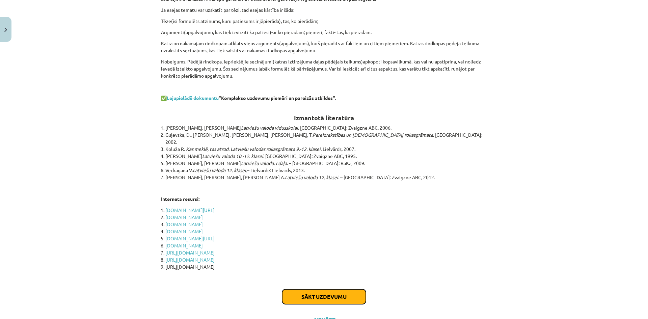
click at [311, 289] on button "Sākt uzdevumu" at bounding box center [324, 296] width 84 height 15
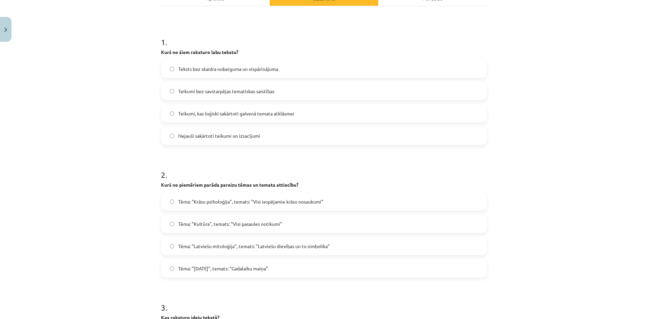
scroll to position [107, 0]
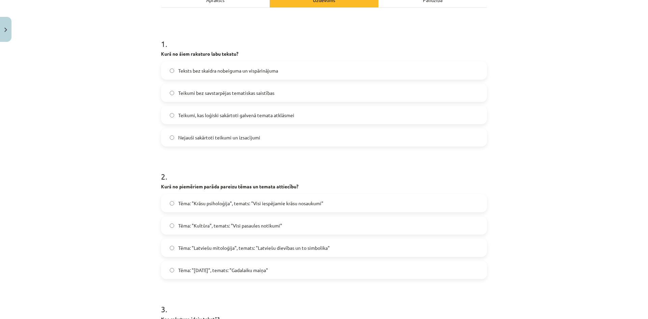
click at [282, 113] on span "Teikumi, kas loģiski sakārtoti galvenā temata atklāsmei" at bounding box center [236, 115] width 116 height 7
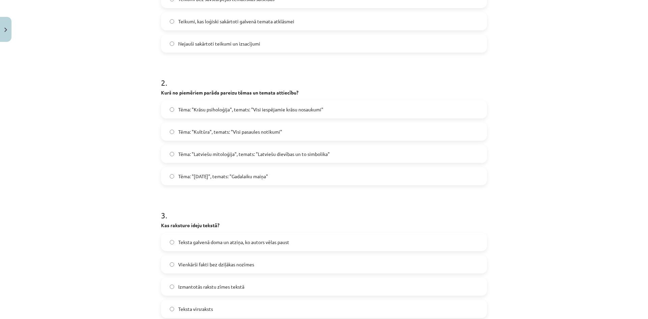
scroll to position [208, 0]
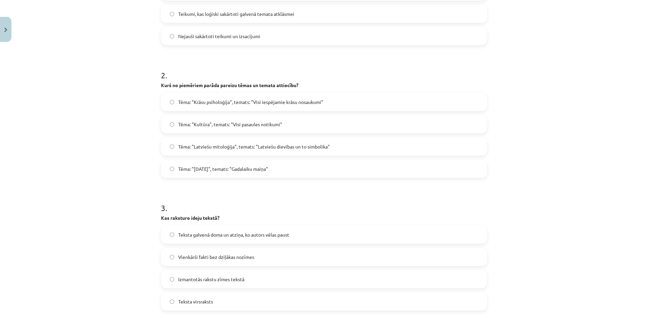
click at [288, 144] on span "Tēma: "Latviešu mitoloģija", temats: "Latviešu dievības un to simbolika"" at bounding box center [254, 146] width 152 height 7
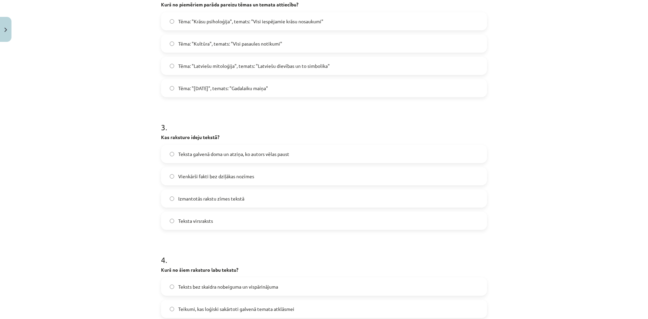
scroll to position [309, 0]
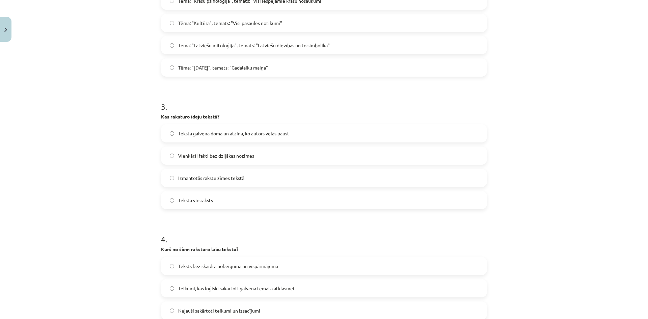
click at [283, 132] on span "Teksta galvenā doma un atziņa, ko autors vēlas paust" at bounding box center [233, 133] width 111 height 7
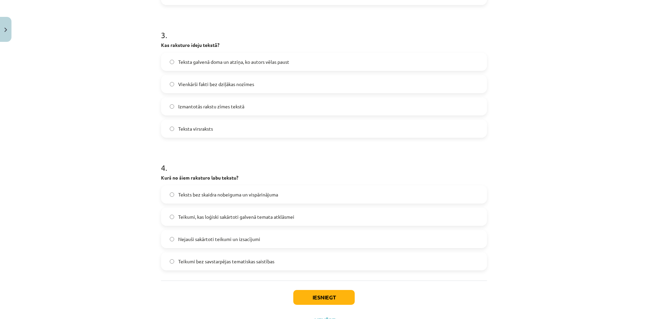
scroll to position [411, 0]
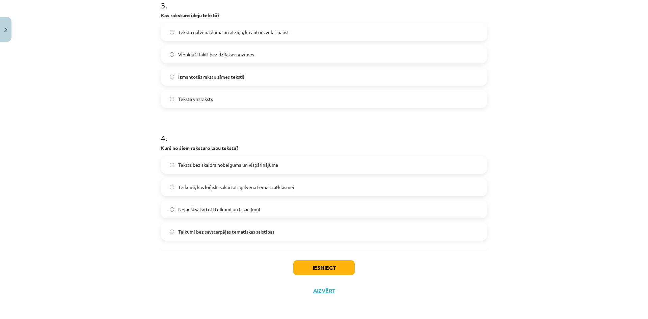
click at [276, 188] on span "Teikumi, kas loģiski sakārtoti galvenā temata atklāsmei" at bounding box center [236, 187] width 116 height 7
click at [306, 269] on button "Iesniegt" at bounding box center [323, 267] width 61 height 15
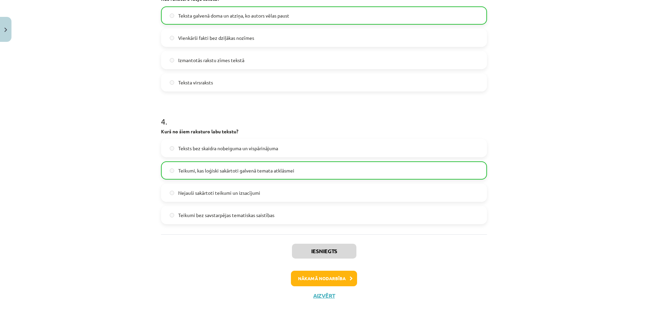
scroll to position [432, 0]
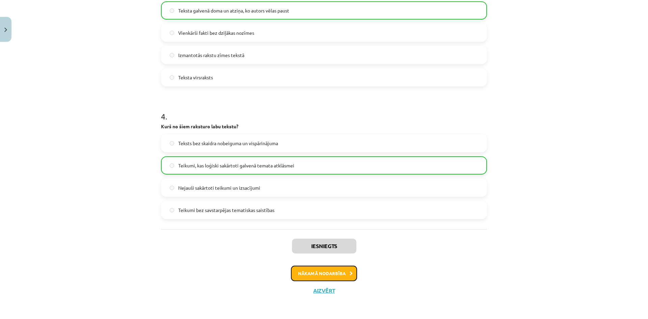
click at [331, 266] on button "Nākamā nodarbība" at bounding box center [324, 274] width 66 height 16
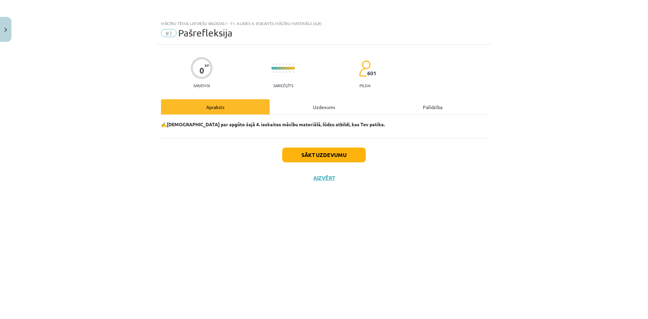
scroll to position [0, 0]
click at [331, 155] on button "Sākt uzdevumu" at bounding box center [324, 154] width 84 height 15
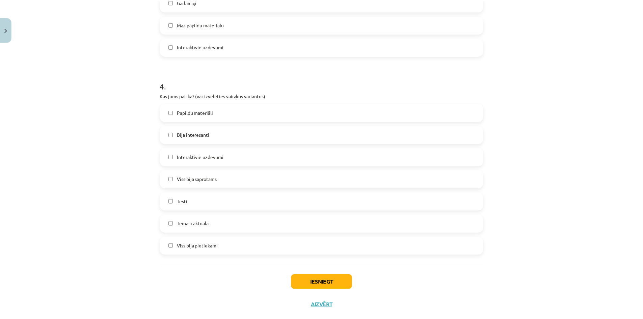
scroll to position [521, 0]
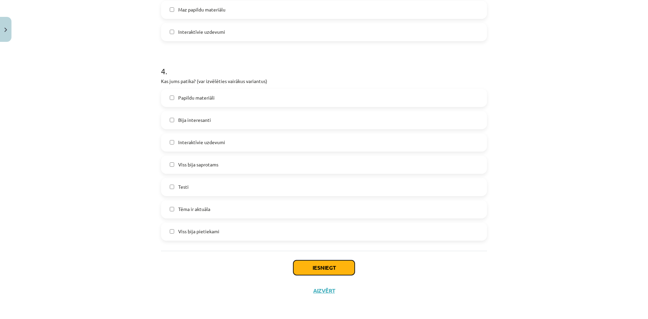
click at [321, 267] on button "Iesniegt" at bounding box center [323, 267] width 61 height 15
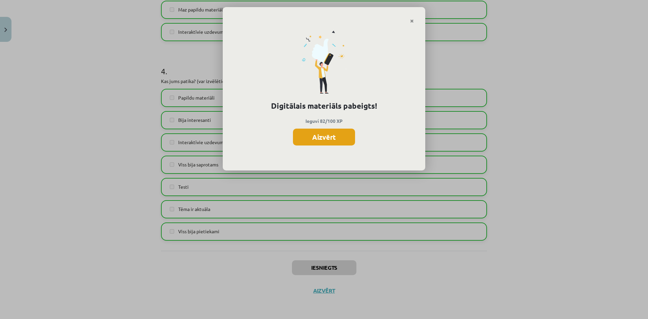
click at [331, 138] on button "Aizvērt" at bounding box center [324, 137] width 62 height 17
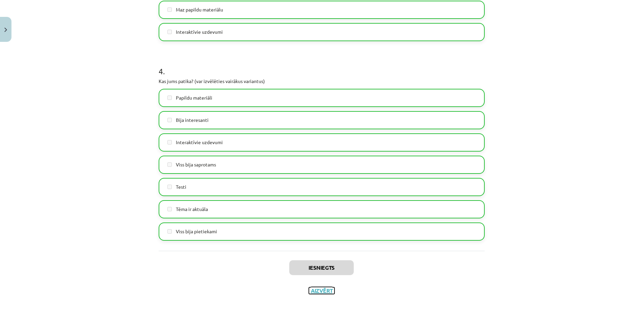
click at [316, 290] on button "Aizvērt" at bounding box center [322, 290] width 26 height 7
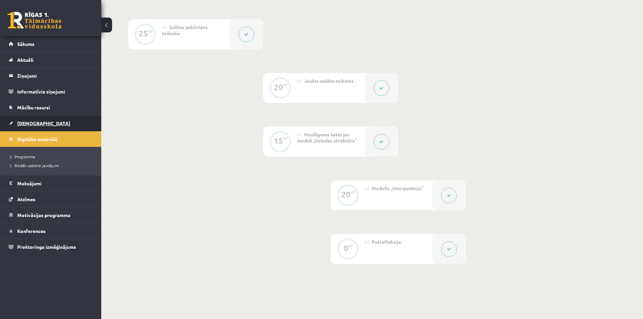
click at [44, 123] on link "[DEMOGRAPHIC_DATA]" at bounding box center [51, 123] width 84 height 16
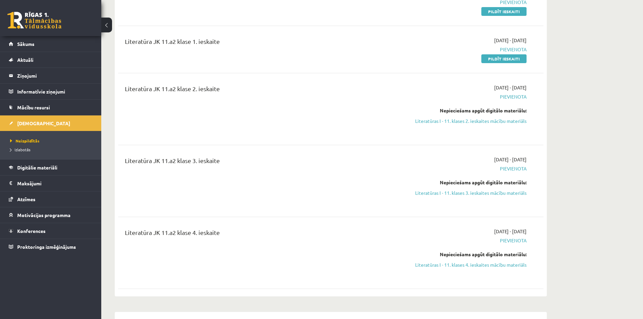
scroll to position [810, 0]
click at [475, 124] on link "Literatūras I - 11. klases 2. ieskaites mācību materiāls" at bounding box center [462, 120] width 127 height 7
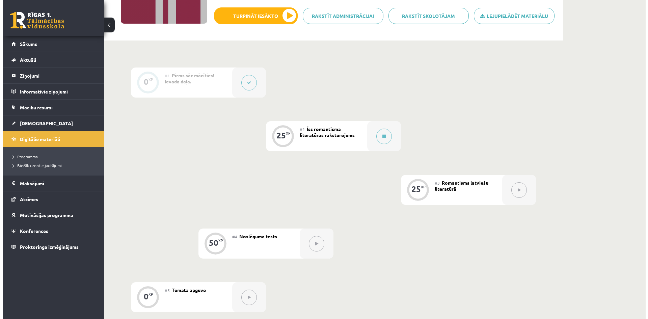
scroll to position [135, 0]
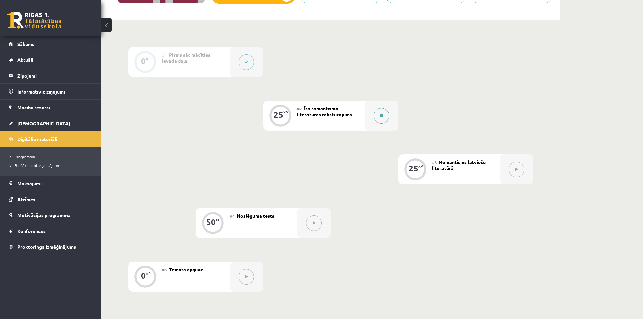
click at [385, 113] on button at bounding box center [382, 116] width 16 height 16
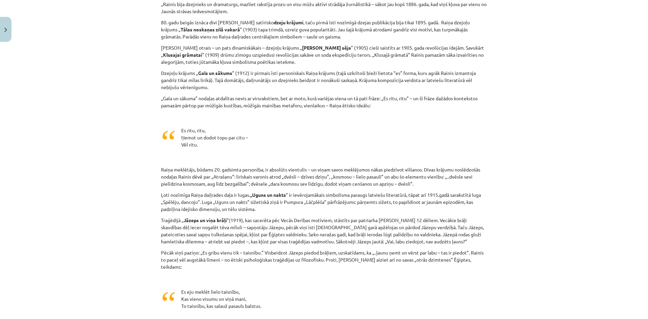
scroll to position [1629, 0]
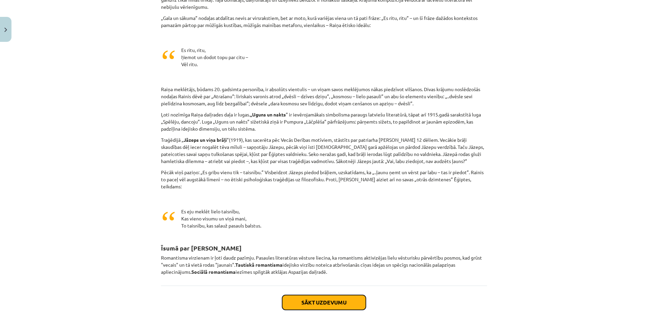
click at [310, 295] on button "Sākt uzdevumu" at bounding box center [324, 302] width 84 height 15
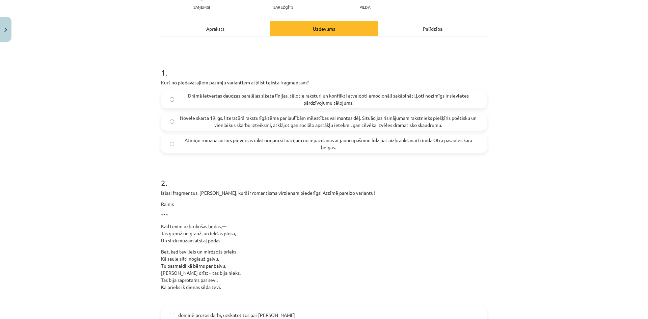
scroll to position [34, 0]
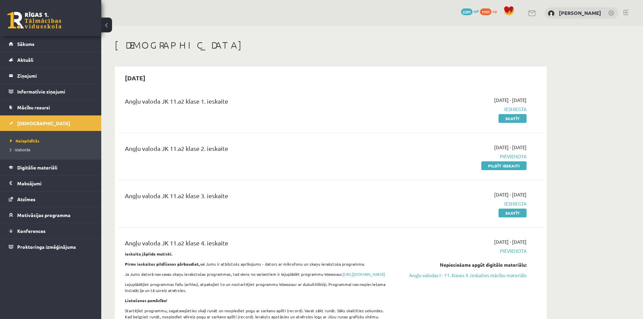
scroll to position [809, 0]
